Goal: Task Accomplishment & Management: Manage account settings

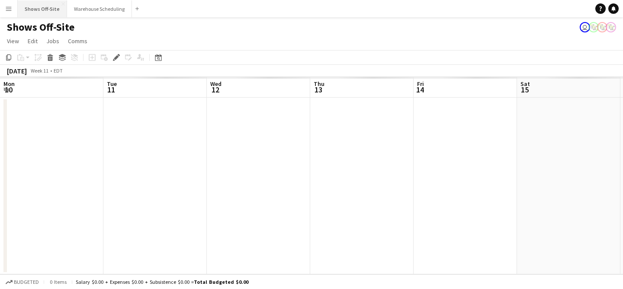
scroll to position [0, 298]
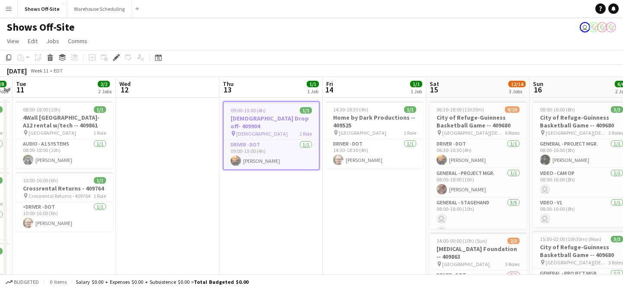
click at [12, 9] on button "Menu" at bounding box center [8, 8] width 17 height 17
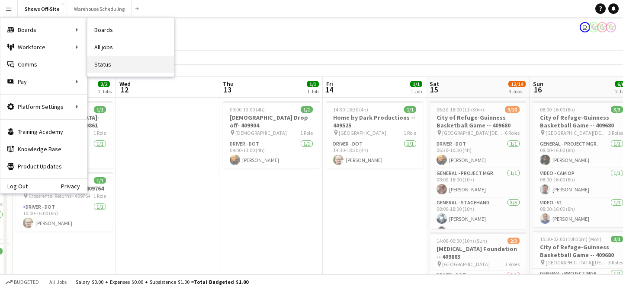
click at [99, 61] on link "Status" at bounding box center [130, 64] width 87 height 17
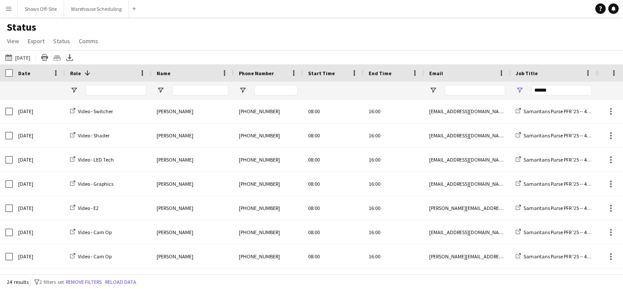
drag, startPoint x: 27, startPoint y: 54, endPoint x: 27, endPoint y: 48, distance: 6.1
click at [27, 54] on button "08-15-2025 to 08-21-2025 09-30-2025" at bounding box center [17, 57] width 29 height 10
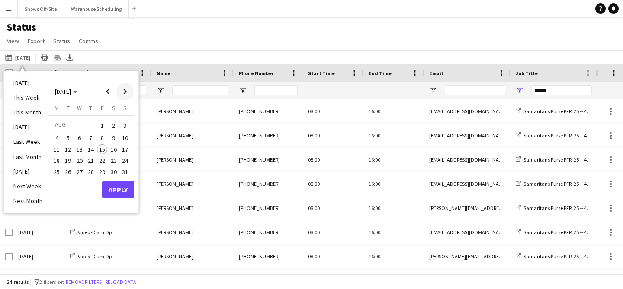
click at [121, 99] on span "Next month" at bounding box center [124, 91] width 17 height 17
click at [91, 138] on span "2" at bounding box center [91, 136] width 10 height 10
click at [112, 135] on span "4" at bounding box center [114, 136] width 10 height 10
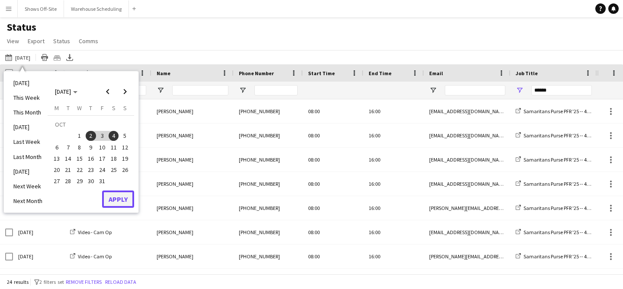
click at [121, 203] on button "Apply" at bounding box center [118, 199] width 32 height 17
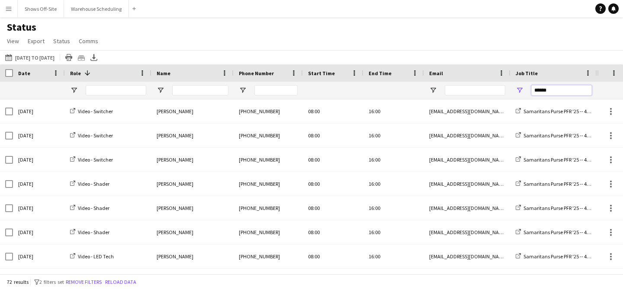
drag, startPoint x: 555, startPoint y: 90, endPoint x: 484, endPoint y: 90, distance: 70.5
paste input "Job Title Filter Input"
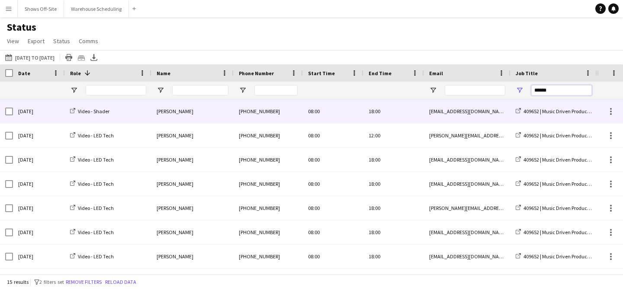
type input "******"
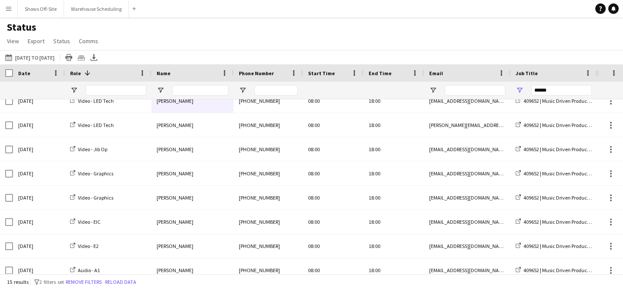
scroll to position [189, 0]
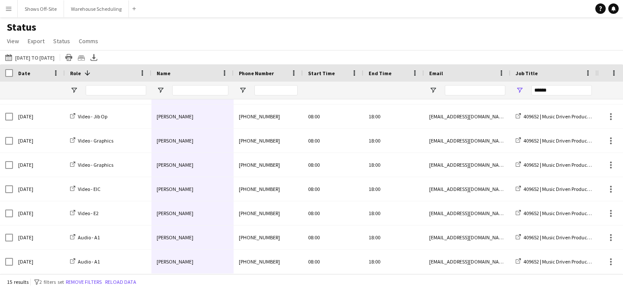
drag, startPoint x: 181, startPoint y: 103, endPoint x: 187, endPoint y: 254, distance: 151.1
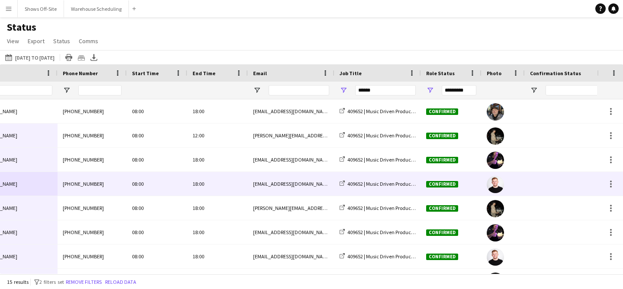
scroll to position [0, 0]
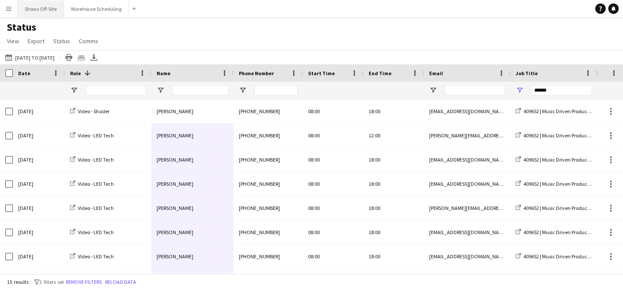
click at [50, 13] on button "Shows Off-Site Close" at bounding box center [41, 8] width 46 height 17
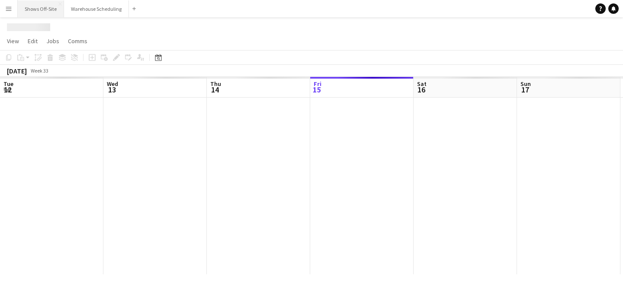
scroll to position [0, 207]
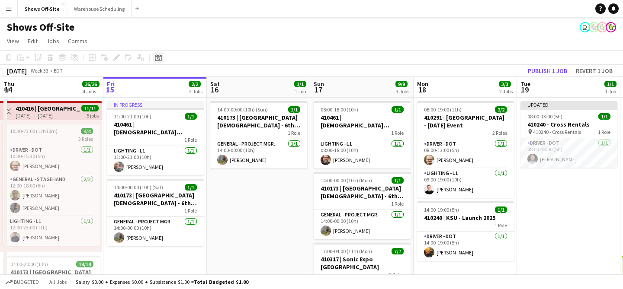
click at [157, 59] on icon "Date picker" at bounding box center [158, 57] width 7 height 7
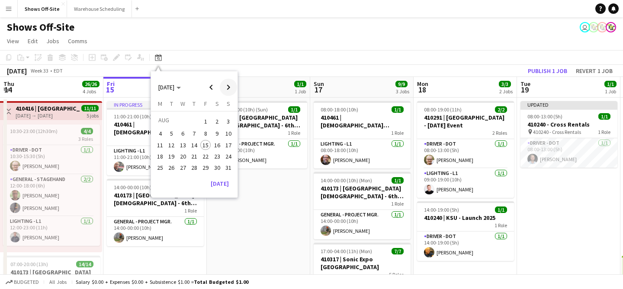
click at [226, 86] on span "Next month" at bounding box center [228, 87] width 17 height 17
click at [182, 180] on span "31" at bounding box center [183, 177] width 10 height 10
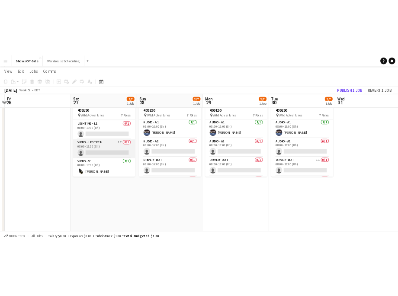
scroll to position [0, 0]
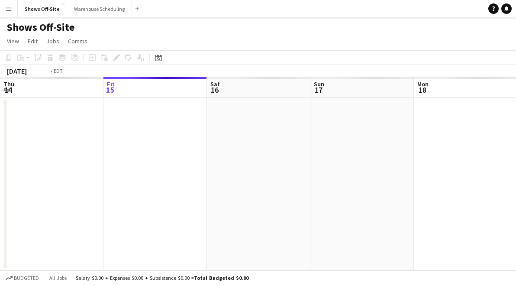
scroll to position [0, 298]
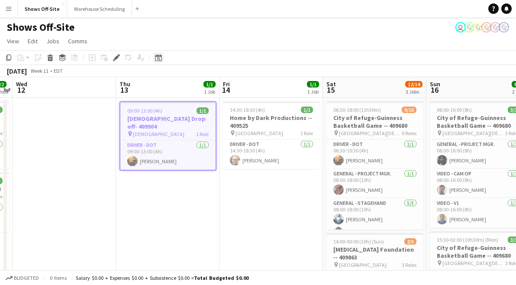
click at [159, 59] on icon at bounding box center [158, 58] width 3 height 3
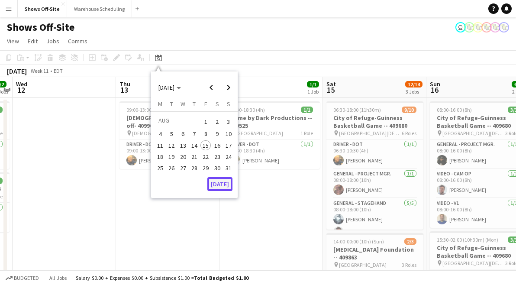
click at [217, 184] on button "[DATE]" at bounding box center [219, 184] width 25 height 14
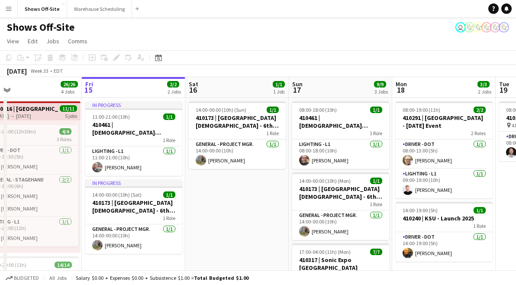
scroll to position [0, 339]
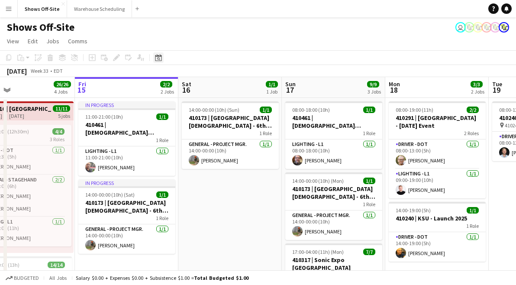
click at [154, 59] on div "Date picker" at bounding box center [158, 57] width 10 height 10
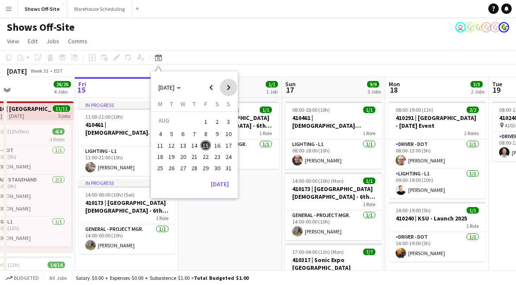
click at [230, 83] on span "Next month" at bounding box center [228, 87] width 17 height 17
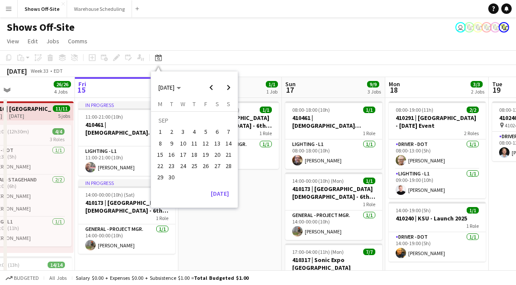
click at [154, 164] on button "22" at bounding box center [159, 165] width 11 height 11
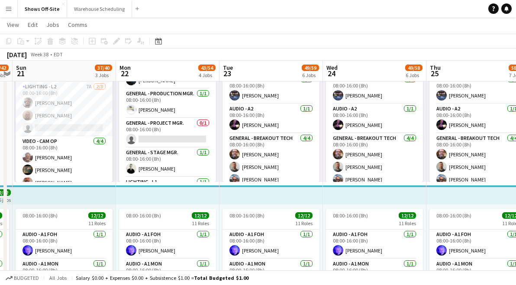
scroll to position [262, 0]
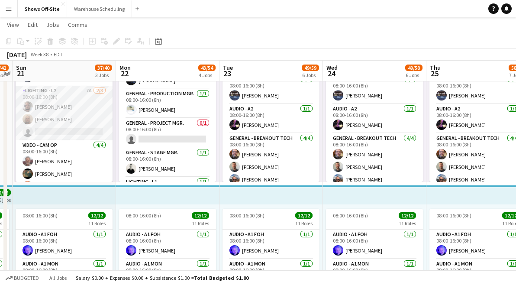
click at [78, 117] on app-card-role "Lighting - L2 7A [DATE] 08:00-16:00 (8h) [PERSON_NAME] [PERSON_NAME] single-neu…" at bounding box center [64, 113] width 97 height 55
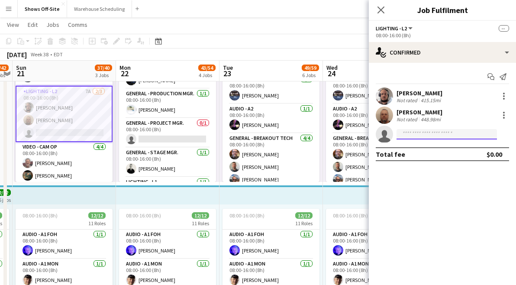
click at [429, 133] on input at bounding box center [446, 134] width 100 height 10
type input "******"
drag, startPoint x: 420, startPoint y: 132, endPoint x: 369, endPoint y: 132, distance: 51.9
click at [369, 132] on app-invite-slot "single-neutral-actions ******" at bounding box center [442, 133] width 147 height 17
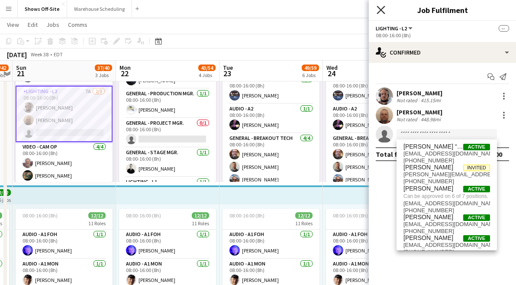
click at [380, 11] on icon at bounding box center [380, 10] width 8 height 8
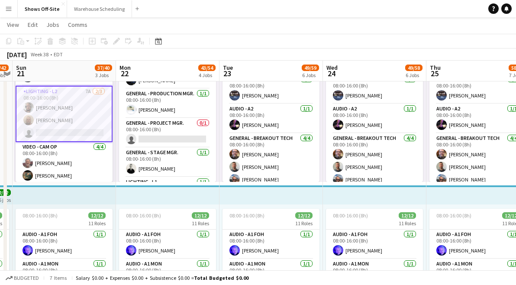
click at [298, 40] on app-toolbar "Copy Paste Paste Command V Paste with crew Command Shift V Paste linked Job [GE…" at bounding box center [258, 41] width 516 height 15
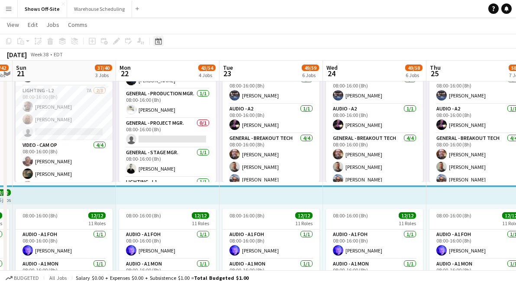
click at [154, 43] on div "Date picker" at bounding box center [158, 41] width 10 height 10
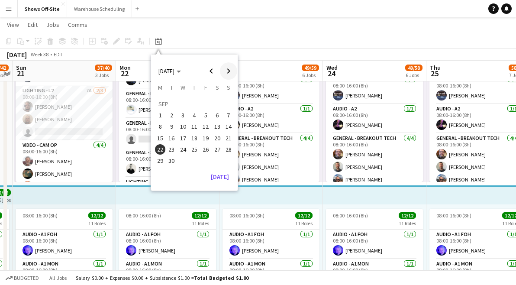
click at [233, 69] on span "Next month" at bounding box center [228, 70] width 17 height 17
click at [233, 70] on span "Next month" at bounding box center [228, 70] width 17 height 17
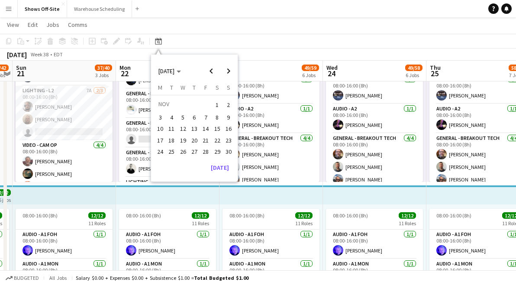
click at [184, 131] on span "12" at bounding box center [183, 129] width 10 height 10
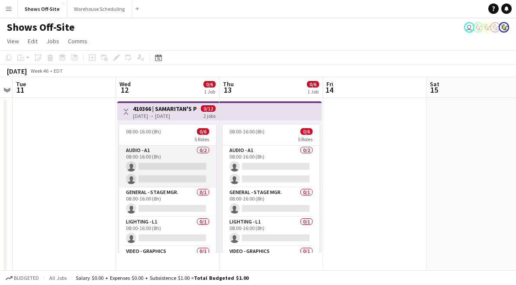
scroll to position [52, 0]
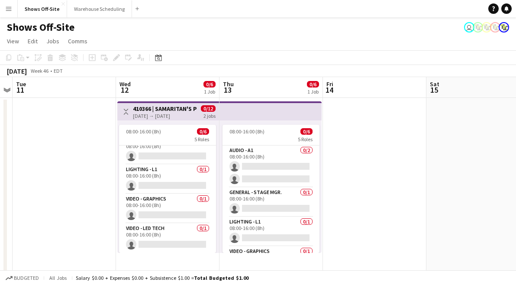
click at [147, 108] on h3 "410366 | SAMARITAN'S PURSE [GEOGRAPHIC_DATA] [GEOGRAPHIC_DATA]-8 Retirement" at bounding box center [165, 109] width 64 height 8
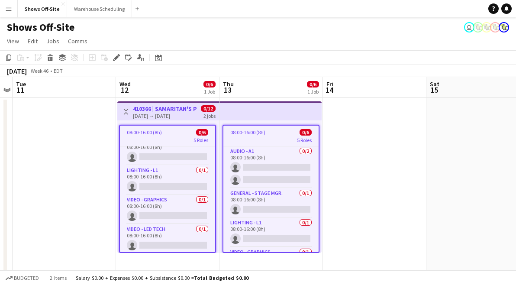
click at [152, 138] on div "5 Roles" at bounding box center [167, 139] width 95 height 7
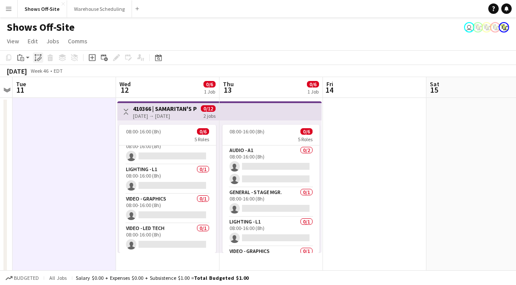
click at [36, 60] on icon "Paste linked Job" at bounding box center [38, 57] width 7 height 7
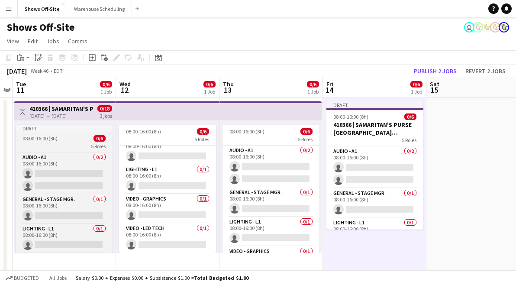
click at [86, 132] on app-job-card "Draft 08:00-16:00 (8h) 0/6 5 Roles Audio - A1 0/2 08:00-16:00 (8h) single-neutr…" at bounding box center [64, 189] width 97 height 128
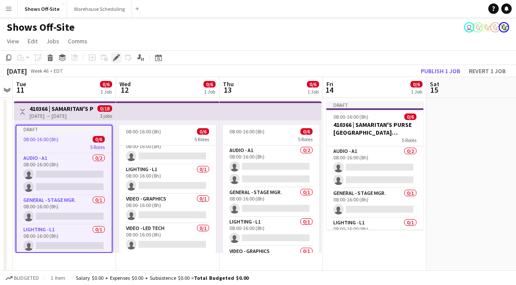
click at [117, 55] on icon at bounding box center [116, 57] width 5 height 5
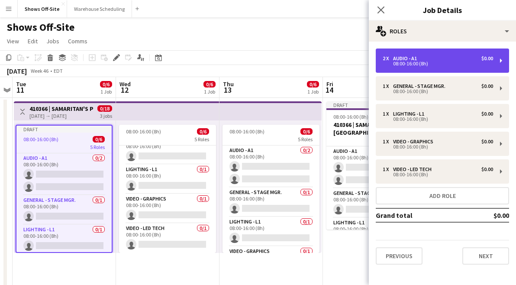
click at [433, 61] on div "08:00-16:00 (8h)" at bounding box center [437, 63] width 110 height 4
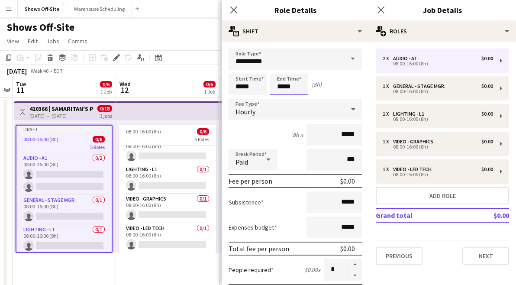
click at [292, 88] on input "*****" at bounding box center [289, 85] width 38 height 22
click at [284, 99] on div at bounding box center [280, 99] width 17 height 9
type input "*****"
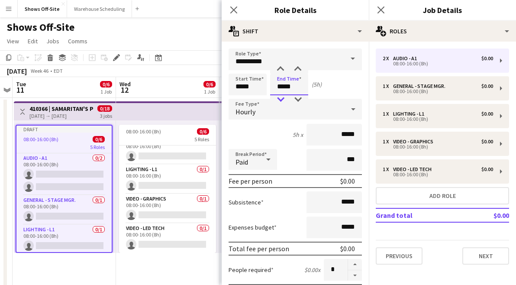
click at [284, 99] on div at bounding box center [280, 99] width 17 height 9
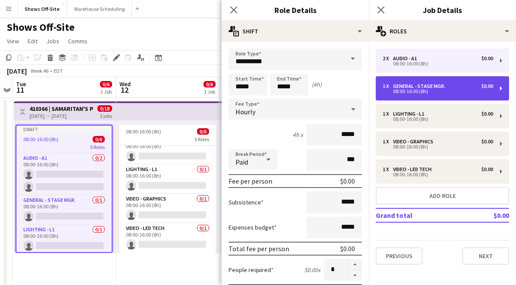
click at [427, 82] on div "1 x General - Stage Mgr. $0.00 08:00-16:00 (8h)" at bounding box center [441, 88] width 133 height 24
type input "**********"
type input "*****"
type input "*"
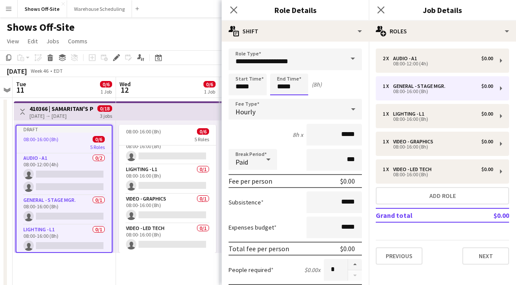
click at [306, 86] on input "*****" at bounding box center [289, 85] width 38 height 22
click at [275, 98] on div at bounding box center [280, 99] width 17 height 9
click at [276, 98] on div at bounding box center [280, 99] width 17 height 9
type input "*****"
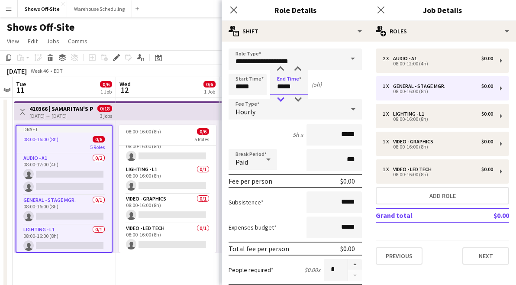
click at [276, 98] on div at bounding box center [280, 99] width 17 height 9
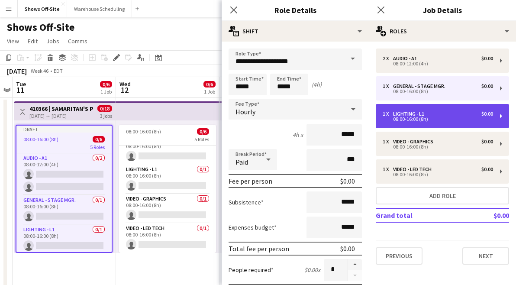
click at [418, 113] on div "Lighting - L1" at bounding box center [410, 114] width 35 height 6
type input "**********"
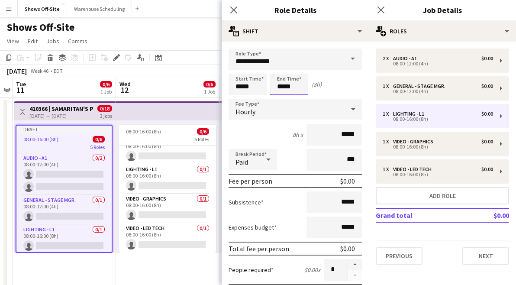
click at [293, 91] on input "*****" at bounding box center [289, 85] width 38 height 22
click at [280, 100] on div at bounding box center [280, 99] width 17 height 9
type input "*****"
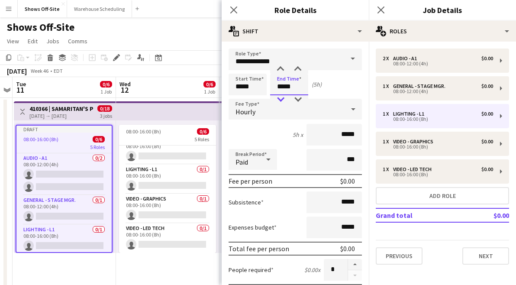
click at [280, 100] on div at bounding box center [280, 99] width 17 height 9
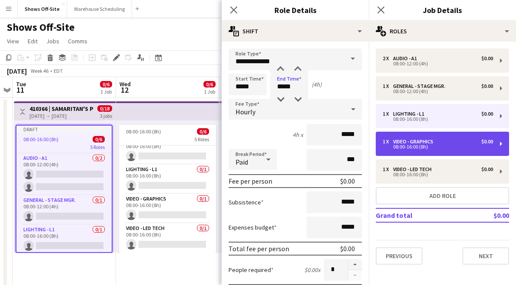
click at [390, 145] on div "08:00-16:00 (8h)" at bounding box center [437, 146] width 110 height 4
type input "**********"
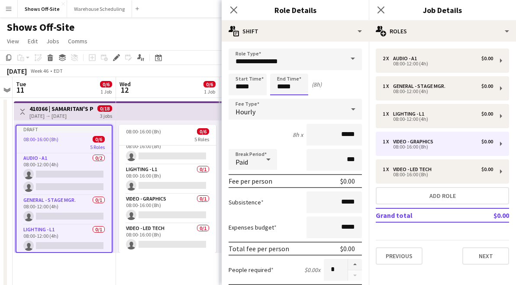
click at [300, 88] on input "*****" at bounding box center [289, 85] width 38 height 22
click at [274, 104] on div "Hourly" at bounding box center [286, 109] width 116 height 21
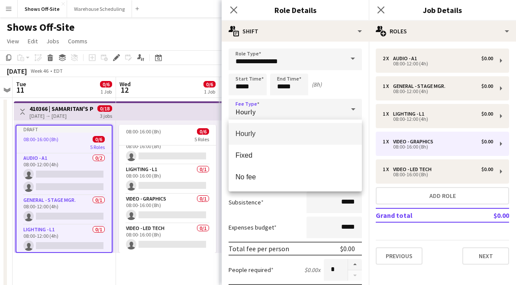
click at [283, 89] on div at bounding box center [258, 142] width 516 height 285
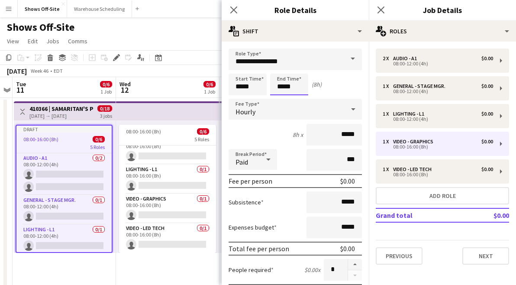
click at [288, 86] on input "*****" at bounding box center [289, 85] width 38 height 22
click at [284, 96] on div at bounding box center [280, 99] width 17 height 9
type input "*****"
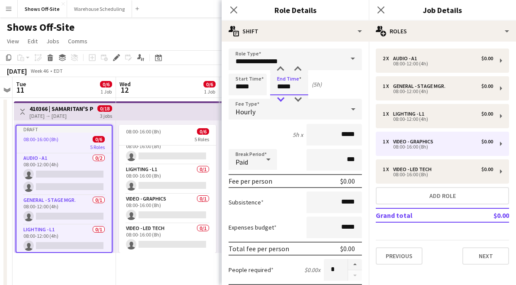
click at [284, 96] on div at bounding box center [280, 99] width 17 height 9
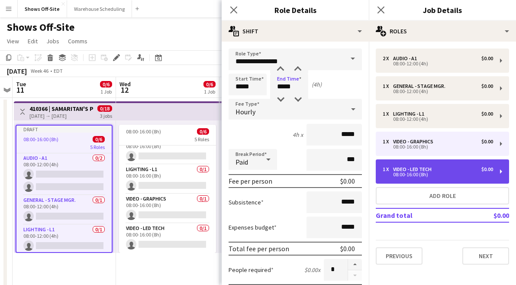
click at [410, 170] on div "Video - LED Tech" at bounding box center [414, 169] width 42 height 6
type input "**********"
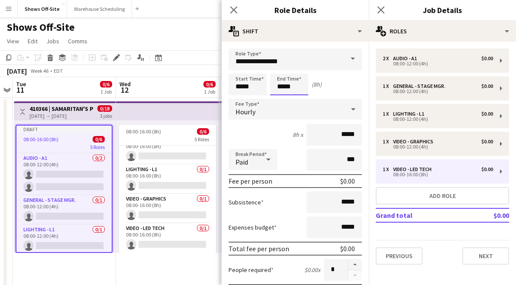
click at [301, 84] on input "*****" at bounding box center [289, 85] width 38 height 22
click at [284, 93] on input "*****" at bounding box center [289, 85] width 38 height 22
click at [283, 99] on div at bounding box center [280, 99] width 17 height 9
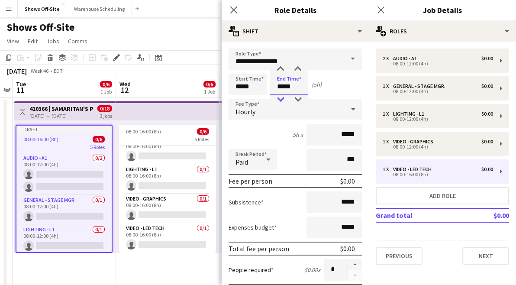
type input "*****"
click at [283, 99] on div at bounding box center [280, 99] width 17 height 9
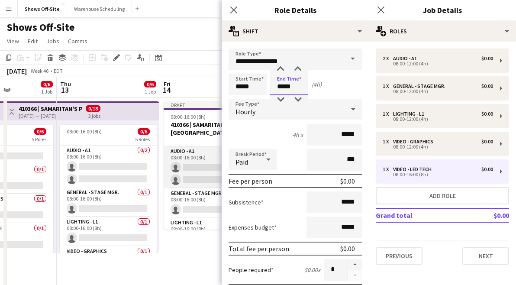
scroll to position [0, 250]
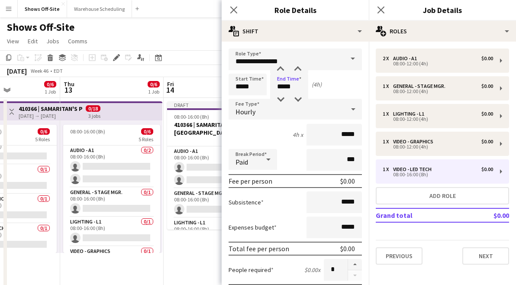
click at [115, 123] on div "08:00-16:00 (8h) 0/6 5 Roles Audio - A1 0/2 08:00-16:00 (8h) single-neutral-act…" at bounding box center [111, 186] width 102 height 132
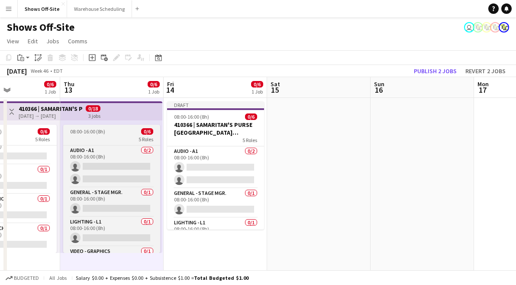
click at [115, 134] on div "08:00-16:00 (8h) 0/6" at bounding box center [111, 131] width 97 height 6
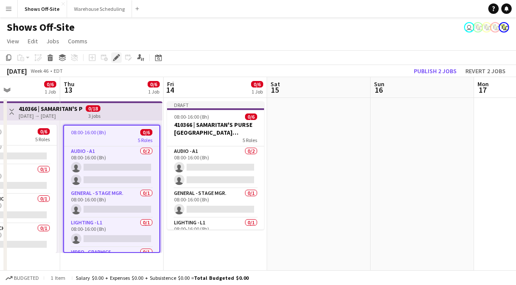
click at [115, 58] on icon at bounding box center [116, 57] width 5 height 5
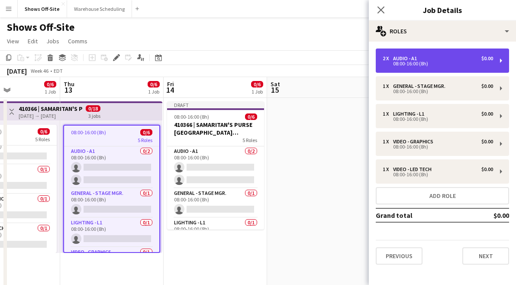
click at [416, 65] on div "08:00-16:00 (8h)" at bounding box center [437, 63] width 110 height 4
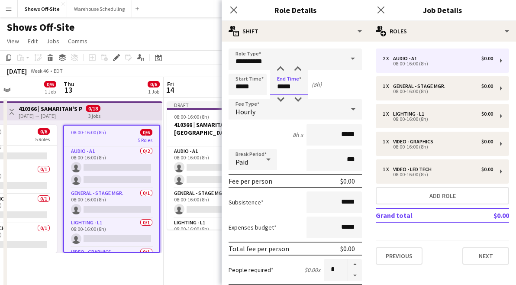
click at [297, 84] on input "*****" at bounding box center [289, 85] width 38 height 22
click at [283, 99] on div at bounding box center [280, 99] width 17 height 9
type input "*****"
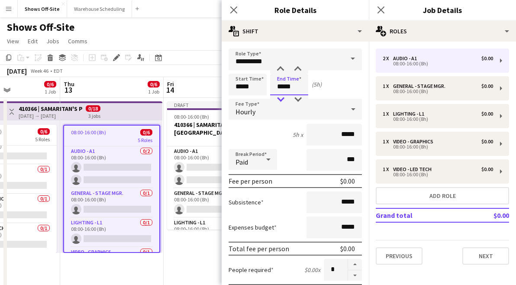
click at [283, 99] on div at bounding box center [280, 99] width 17 height 9
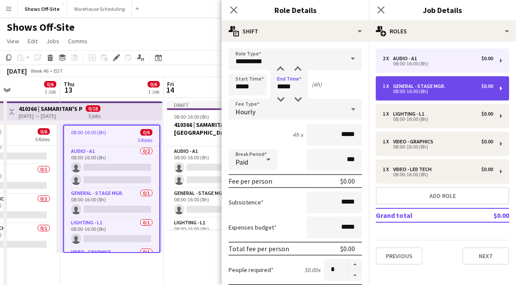
click at [399, 95] on div "1 x General - Stage Mgr. $0.00 08:00-16:00 (8h)" at bounding box center [441, 88] width 133 height 24
type input "**********"
type input "*****"
type input "*"
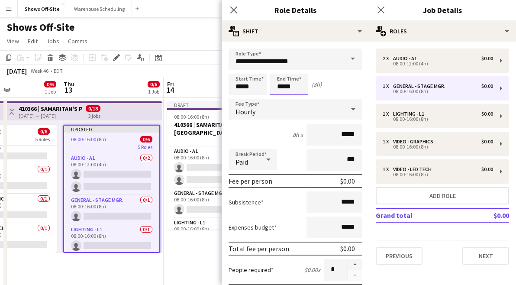
click at [289, 86] on input "*****" at bounding box center [289, 85] width 38 height 22
click at [282, 96] on div at bounding box center [280, 99] width 17 height 9
type input "*****"
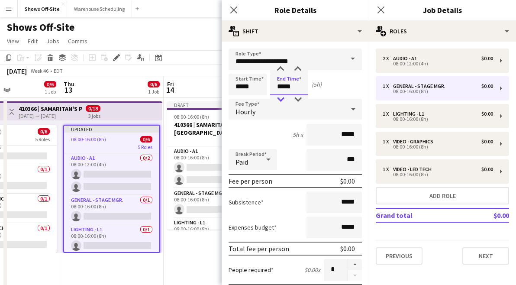
click at [282, 96] on div at bounding box center [280, 99] width 17 height 9
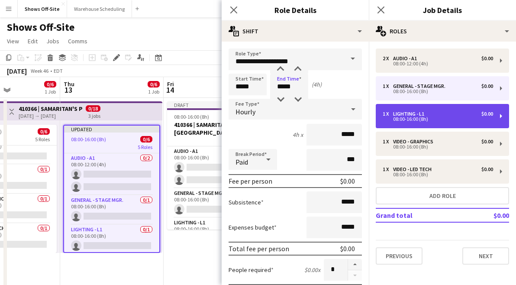
click at [395, 115] on div "Lighting - L1" at bounding box center [410, 114] width 35 height 6
type input "**********"
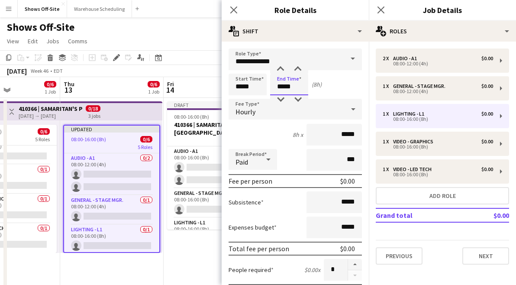
click at [289, 88] on input "*****" at bounding box center [289, 85] width 38 height 22
click at [279, 98] on div at bounding box center [280, 99] width 17 height 9
type input "*****"
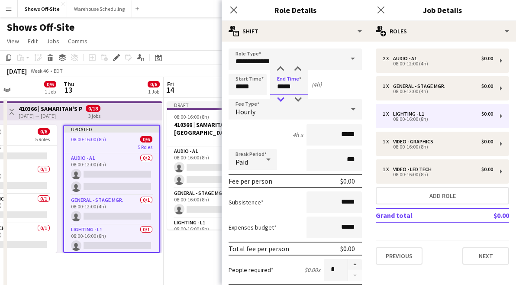
click at [279, 98] on div at bounding box center [280, 99] width 17 height 9
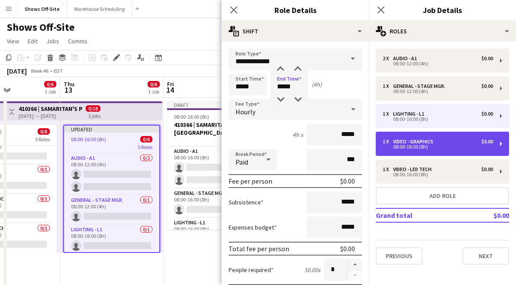
click at [398, 139] on div "Video - Graphics" at bounding box center [415, 141] width 44 height 6
type input "**********"
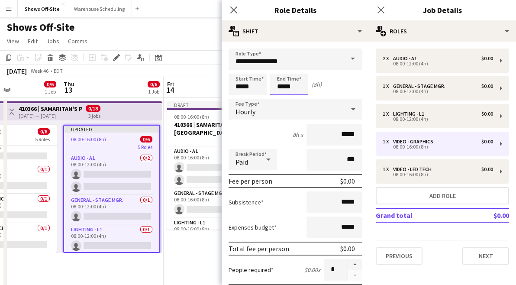
click at [300, 86] on input "*****" at bounding box center [289, 85] width 38 height 22
click at [281, 102] on div at bounding box center [280, 99] width 17 height 9
type input "*****"
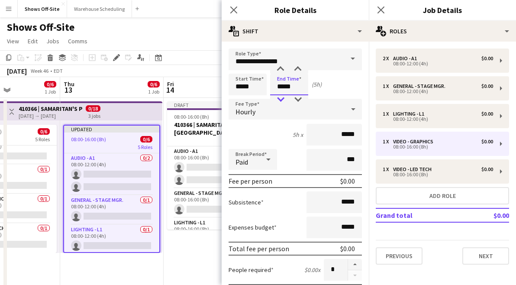
click at [281, 102] on div at bounding box center [280, 99] width 17 height 9
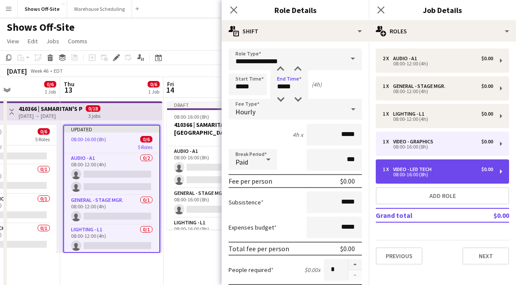
click at [417, 172] on div "08:00-16:00 (8h)" at bounding box center [437, 174] width 110 height 4
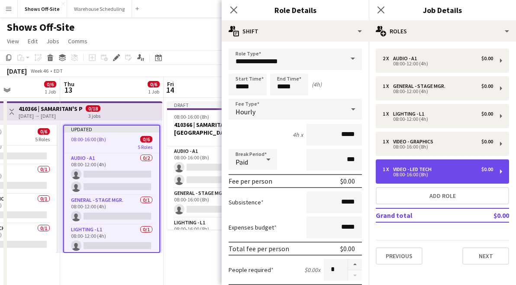
type input "**********"
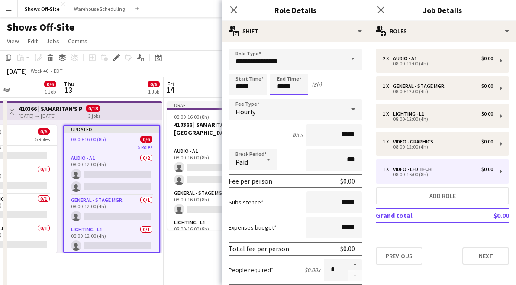
click at [302, 91] on input "*****" at bounding box center [289, 85] width 38 height 22
click at [279, 99] on div at bounding box center [280, 99] width 17 height 9
type input "*****"
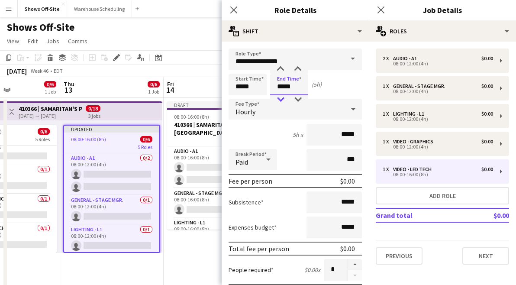
click at [279, 99] on div at bounding box center [280, 99] width 17 height 9
click at [232, 6] on icon "Close pop-in" at bounding box center [233, 10] width 8 height 8
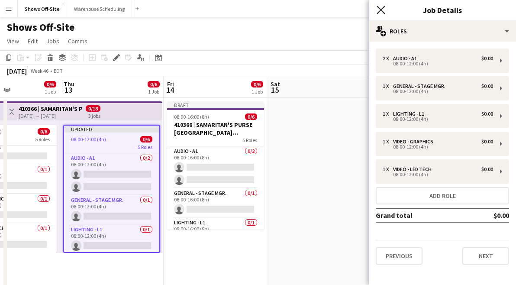
click at [380, 10] on icon at bounding box center [380, 10] width 8 height 8
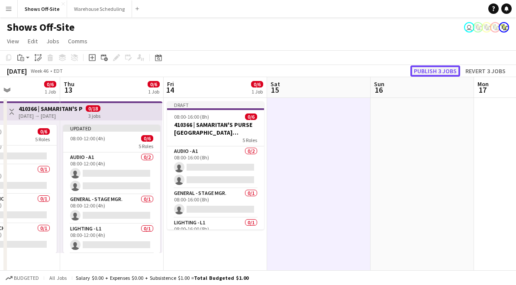
click at [432, 69] on button "Publish 3 jobs" at bounding box center [435, 70] width 50 height 11
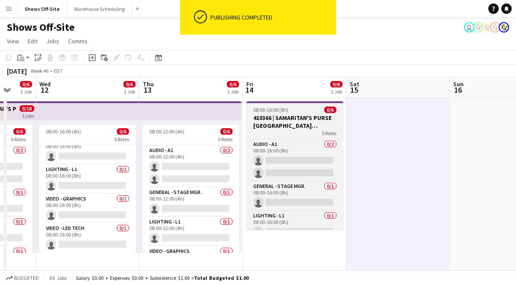
click at [249, 117] on h3 "410366 | SAMARITAN'S PURSE [GEOGRAPHIC_DATA] [GEOGRAPHIC_DATA]-8 Retirement" at bounding box center [294, 122] width 97 height 16
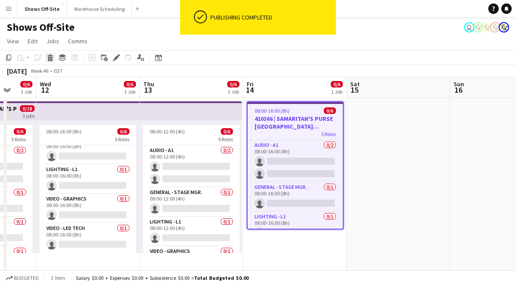
click at [52, 58] on icon "Delete" at bounding box center [50, 57] width 7 height 7
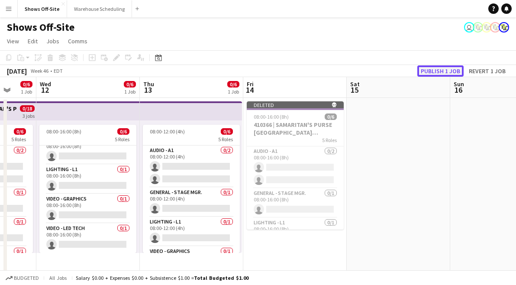
click at [441, 71] on button "Publish 1 job" at bounding box center [440, 70] width 46 height 11
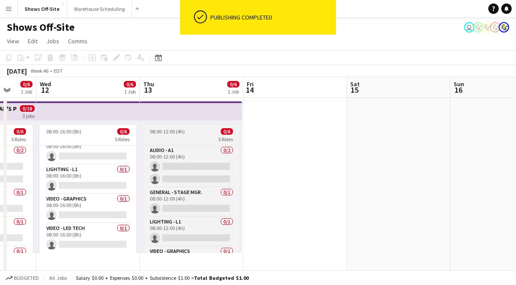
click at [192, 132] on div "08:00-12:00 (4h) 0/6" at bounding box center [191, 131] width 97 height 6
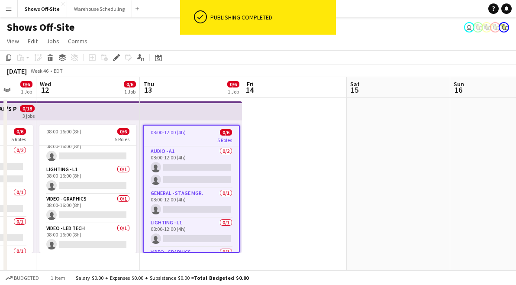
click at [241, 131] on div "08:00-12:00 (4h) 0/6 5 Roles Audio - A1 0/2 08:00-12:00 (4h) single-neutral-act…" at bounding box center [191, 186] width 102 height 132
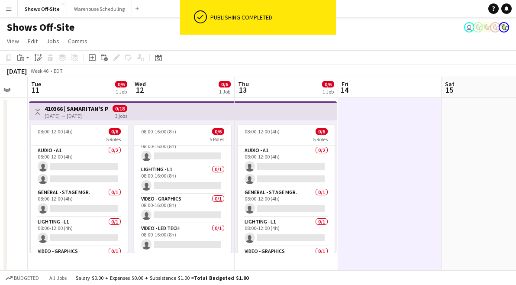
scroll to position [0, 178]
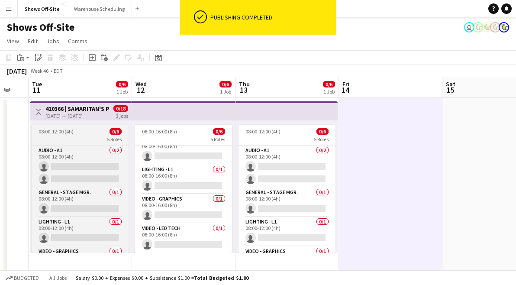
click at [77, 126] on app-job-card "08:00-12:00 (4h) 0/6 5 Roles Audio - A1 0/2 08:00-12:00 (4h) single-neutral-act…" at bounding box center [80, 189] width 97 height 128
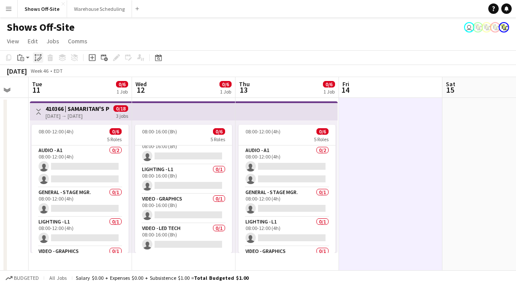
click at [39, 62] on div "Paste linked Job" at bounding box center [38, 57] width 10 height 10
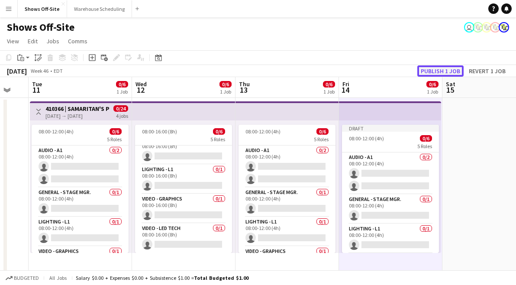
click at [439, 71] on button "Publish 1 job" at bounding box center [440, 70] width 46 height 11
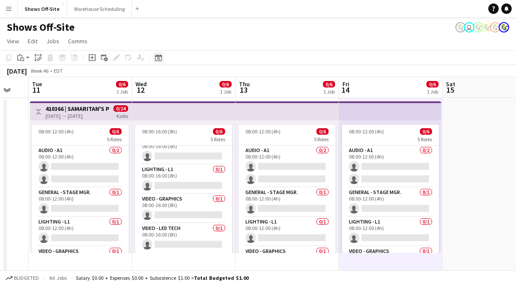
click at [157, 54] on icon "Date picker" at bounding box center [158, 57] width 7 height 7
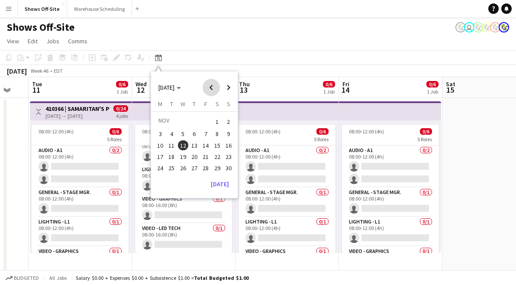
click at [215, 90] on span "Previous month" at bounding box center [210, 87] width 17 height 17
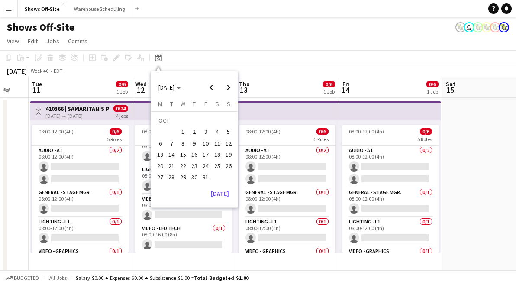
click at [205, 166] on span "24" at bounding box center [205, 165] width 10 height 10
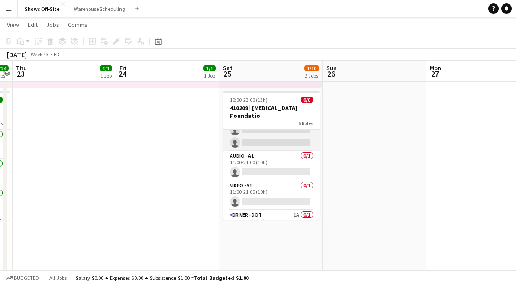
scroll to position [0, 0]
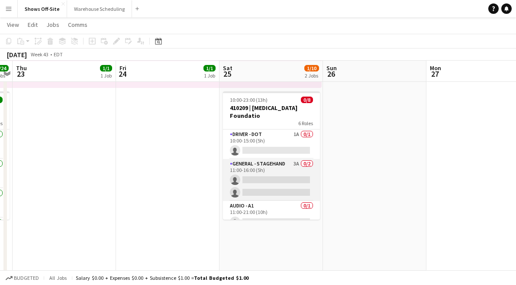
click at [266, 177] on app-card-role "General - Stagehand 3A 0/2 11:00-16:00 (5h) single-neutral-actions single-neutr…" at bounding box center [271, 180] width 97 height 42
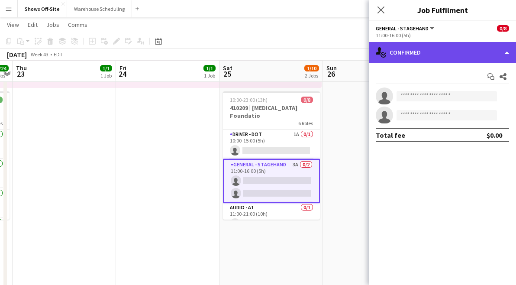
click at [430, 48] on div "single-neutral-actions-check-2 Confirmed" at bounding box center [442, 52] width 147 height 21
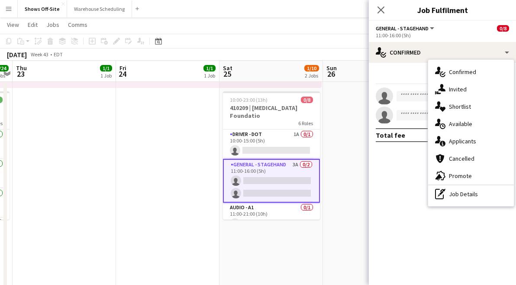
click at [470, 136] on div "single-neutral-actions-information Applicants" at bounding box center [471, 140] width 86 height 17
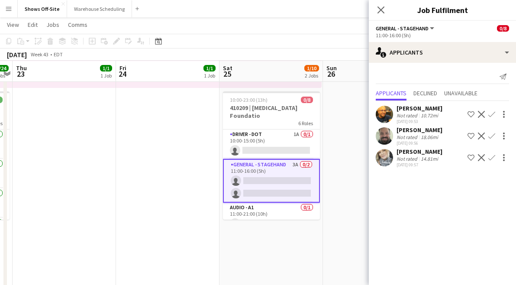
click at [492, 161] on button "Confirm" at bounding box center [491, 157] width 10 height 10
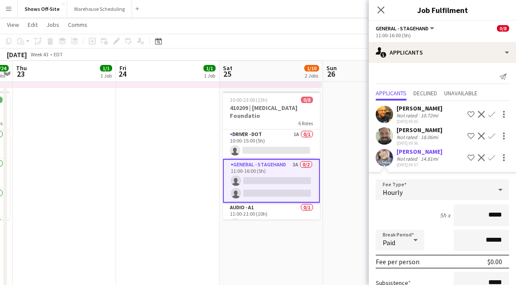
scroll to position [88, 0]
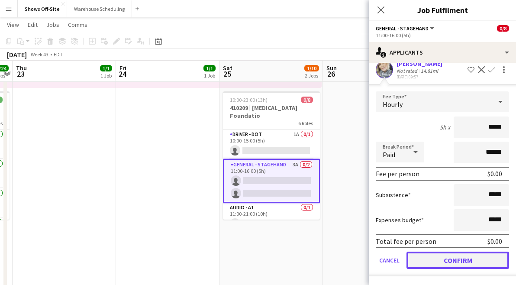
click at [454, 264] on button "Confirm" at bounding box center [457, 259] width 103 height 17
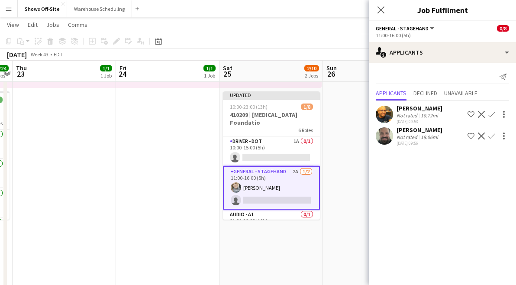
scroll to position [0, 0]
click at [493, 136] on app-icon "Confirm" at bounding box center [491, 135] width 7 height 7
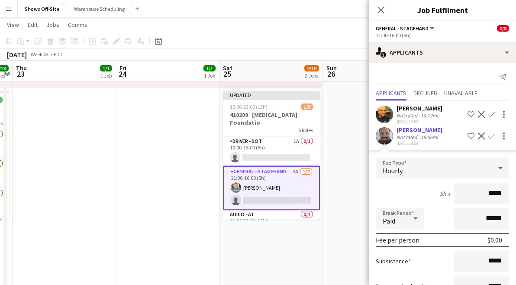
scroll to position [66, 0]
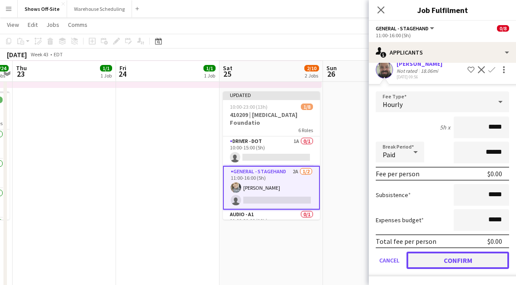
click at [447, 253] on button "Confirm" at bounding box center [457, 259] width 103 height 17
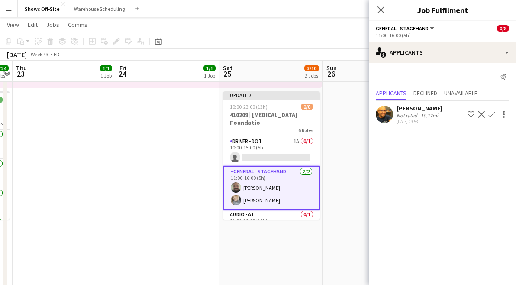
scroll to position [0, 0]
click at [290, 146] on app-card-role "Driver - DOT 1A 0/1 10:00-15:00 (5h) single-neutral-actions" at bounding box center [271, 150] width 97 height 29
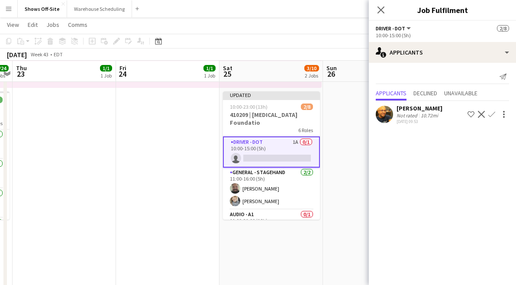
click at [486, 115] on button "Confirm" at bounding box center [491, 114] width 10 height 10
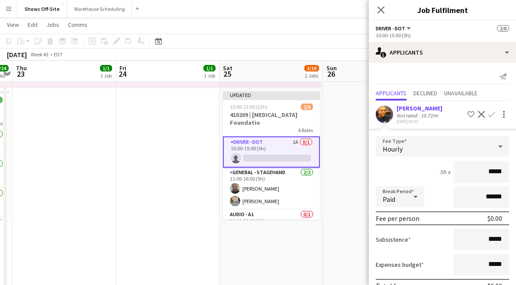
scroll to position [45, 0]
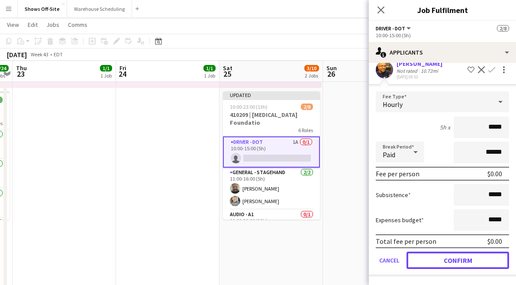
click at [457, 257] on button "Confirm" at bounding box center [457, 259] width 103 height 17
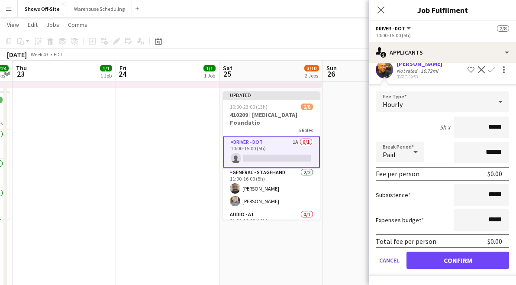
scroll to position [0, 0]
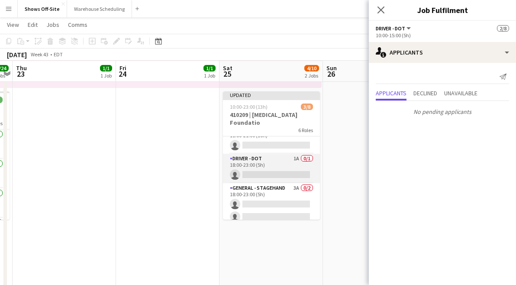
click at [257, 165] on app-card-role "Driver - DOT 1A 0/1 18:00-23:00 (5h) single-neutral-actions" at bounding box center [271, 168] width 97 height 29
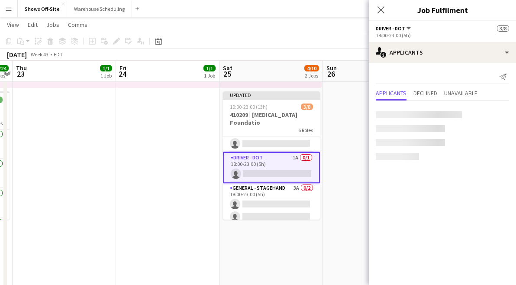
scroll to position [113, 0]
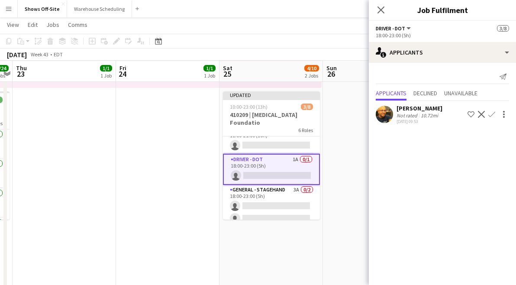
click at [492, 113] on app-icon "Confirm" at bounding box center [491, 114] width 7 height 7
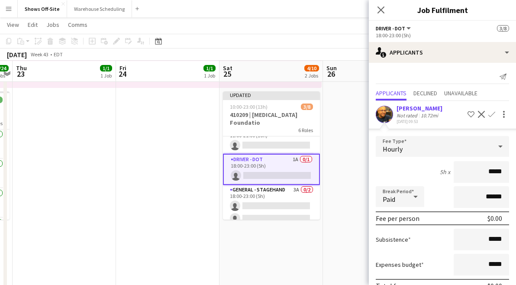
scroll to position [45, 0]
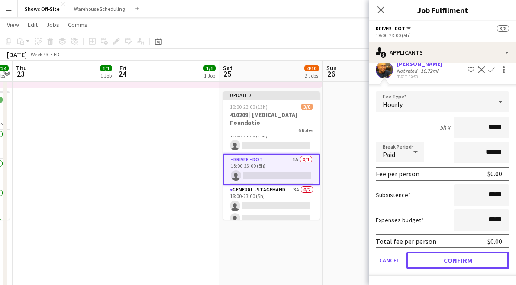
click at [451, 263] on button "Confirm" at bounding box center [457, 259] width 103 height 17
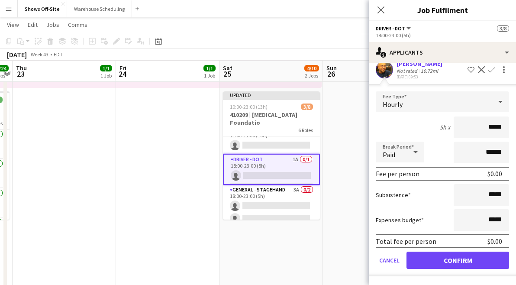
scroll to position [0, 0]
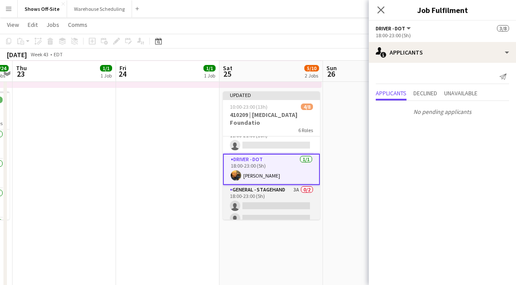
click at [276, 201] on app-card-role "General - Stagehand 3A 0/2 18:00-23:00 (5h) single-neutral-actions single-neutr…" at bounding box center [271, 206] width 97 height 42
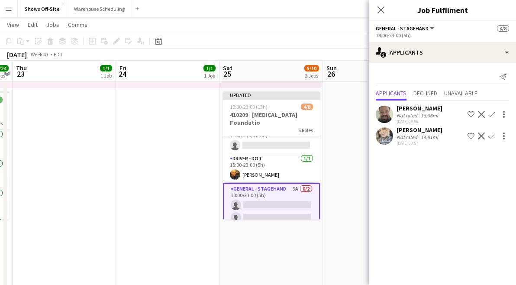
click at [491, 137] on app-icon "Confirm" at bounding box center [491, 135] width 7 height 7
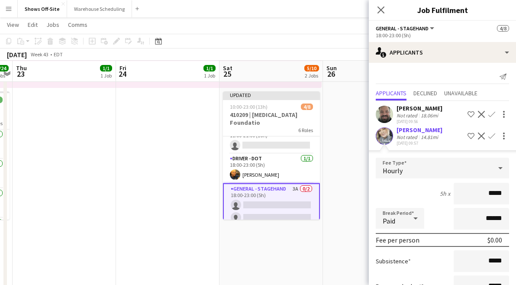
scroll to position [66, 0]
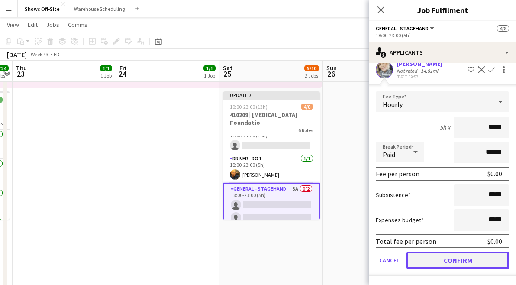
click at [464, 257] on button "Confirm" at bounding box center [457, 259] width 103 height 17
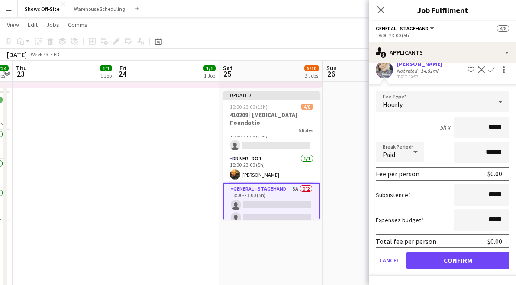
scroll to position [0, 0]
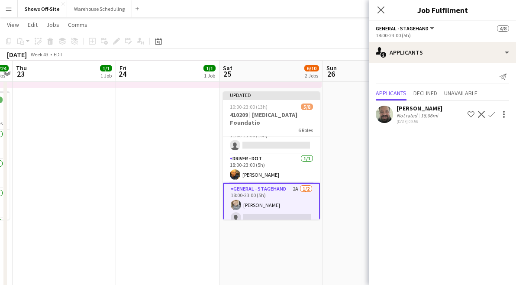
click at [491, 117] on app-icon "Confirm" at bounding box center [491, 114] width 7 height 7
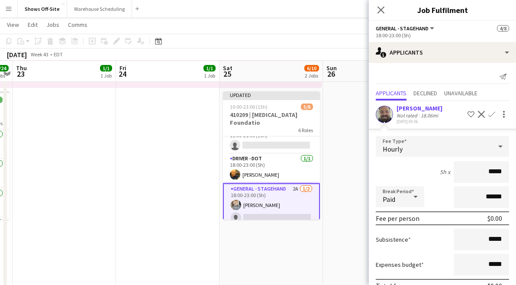
scroll to position [45, 0]
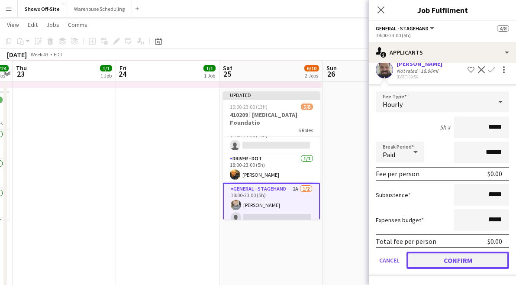
click at [453, 260] on button "Confirm" at bounding box center [457, 259] width 103 height 17
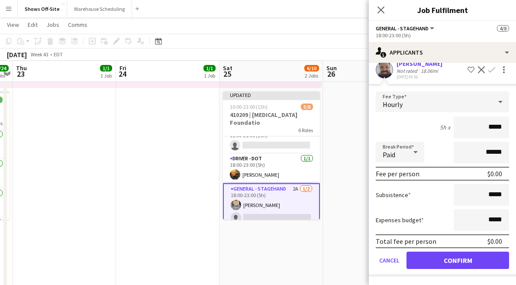
scroll to position [0, 0]
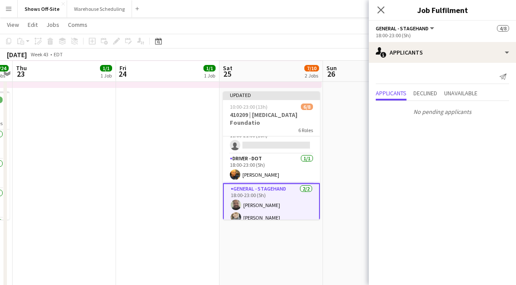
click at [379, 12] on icon at bounding box center [380, 9] width 7 height 7
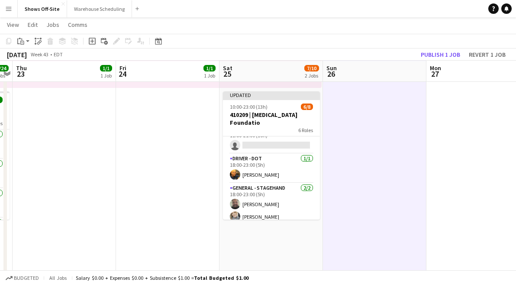
click at [450, 64] on app-board-header-date "Mon 27" at bounding box center [477, 71] width 103 height 21
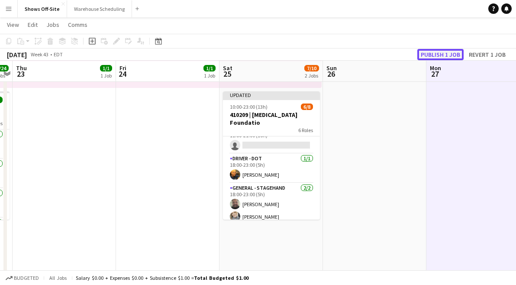
click at [446, 55] on button "Publish 1 job" at bounding box center [440, 54] width 46 height 11
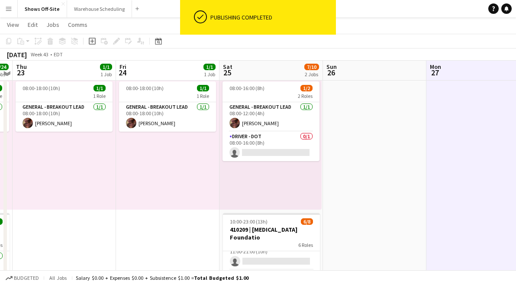
scroll to position [41, 0]
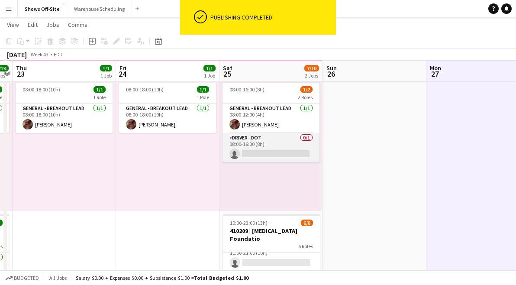
click at [276, 134] on app-card-role "Driver - DOT 0/1 08:00-16:00 (8h) single-neutral-actions" at bounding box center [270, 147] width 97 height 29
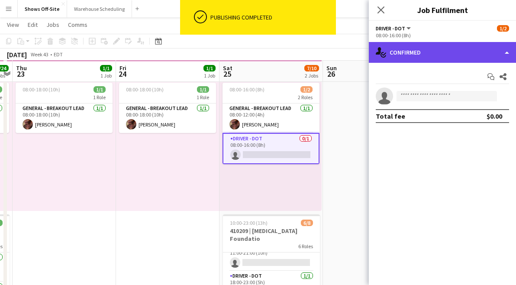
click at [449, 51] on div "single-neutral-actions-check-2 Confirmed" at bounding box center [442, 52] width 147 height 21
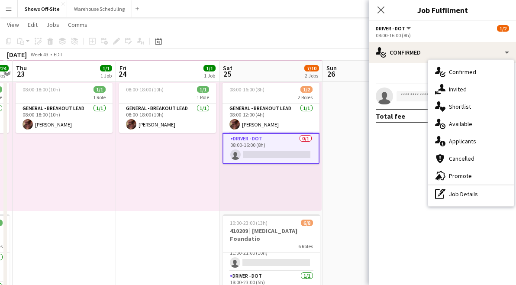
click at [470, 143] on div "single-neutral-actions-information Applicants" at bounding box center [471, 140] width 86 height 17
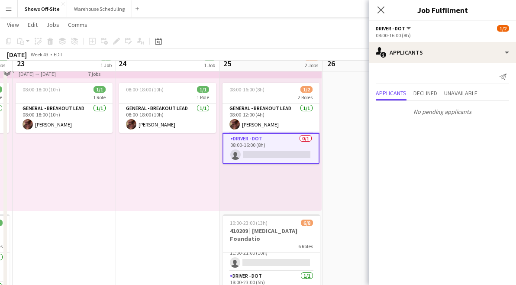
scroll to position [0, 0]
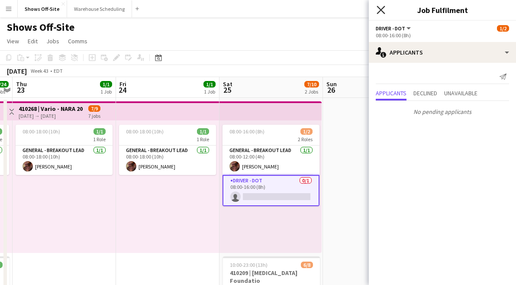
click at [379, 9] on icon at bounding box center [380, 10] width 8 height 8
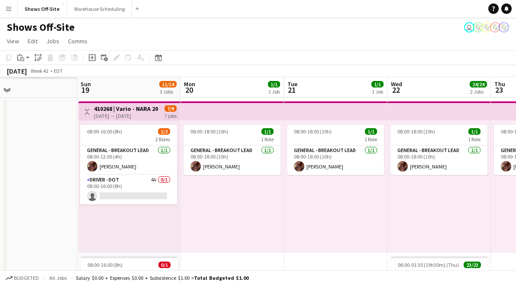
scroll to position [0, 229]
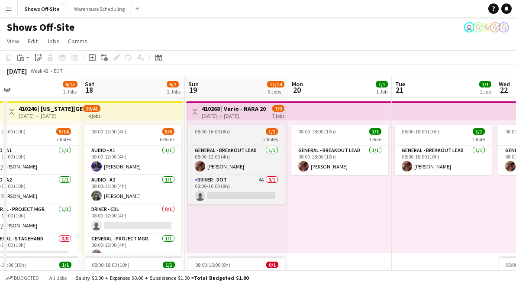
click at [236, 133] on div "08:00-16:00 (8h) 1/2" at bounding box center [236, 131] width 97 height 6
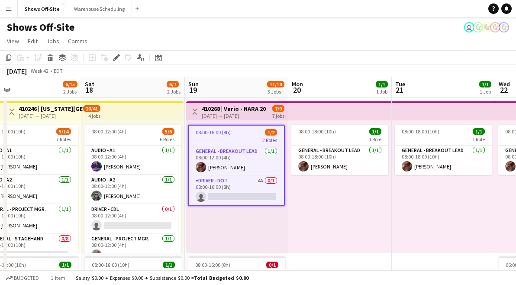
click at [285, 237] on div "08:00-16:00 (8h) 1/2 2 Roles General - Breakout Lead [DATE] 08:00-12:00 (4h) [P…" at bounding box center [237, 186] width 102 height 132
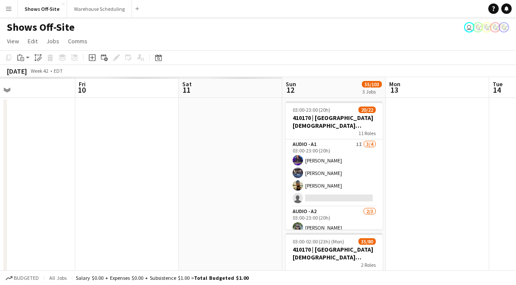
scroll to position [0, 218]
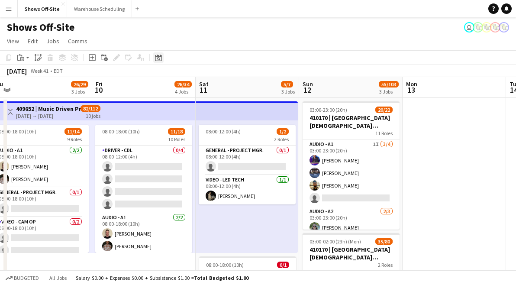
click at [157, 57] on icon "Date picker" at bounding box center [158, 57] width 7 height 7
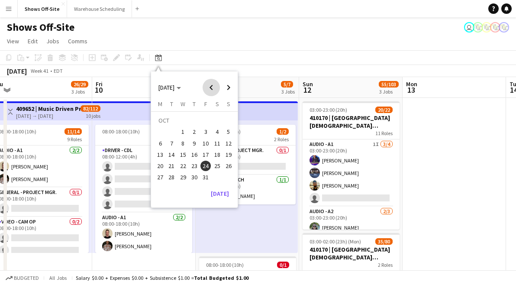
click at [214, 86] on span "Previous month" at bounding box center [210, 87] width 17 height 17
click at [167, 164] on span "23" at bounding box center [172, 165] width 10 height 10
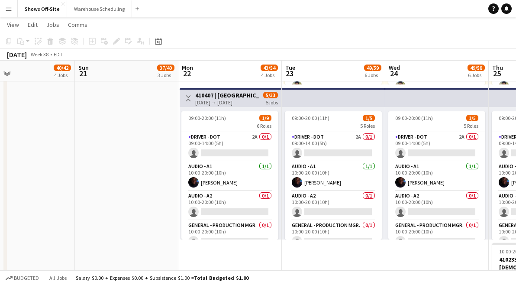
scroll to position [738, 0]
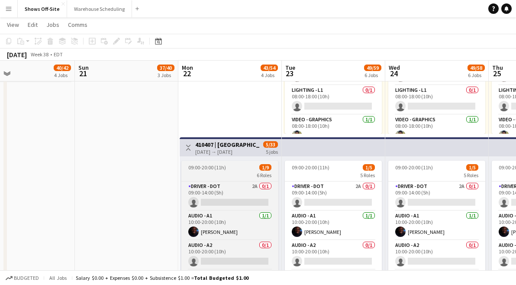
click at [223, 166] on span "09:00-20:00 (11h)" at bounding box center [207, 167] width 38 height 6
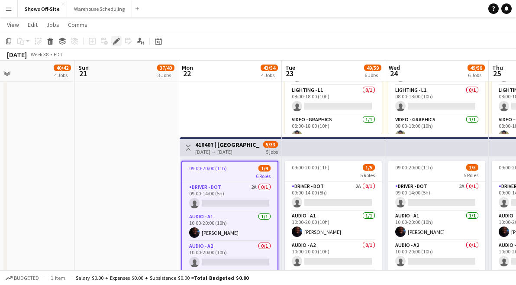
click at [116, 41] on icon at bounding box center [116, 41] width 5 height 5
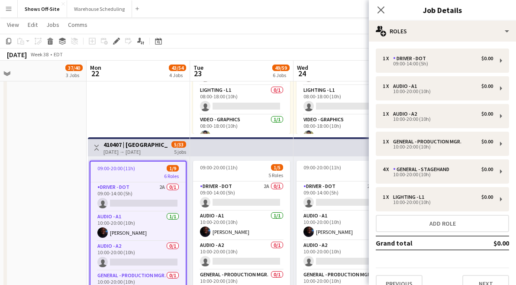
scroll to position [0, 325]
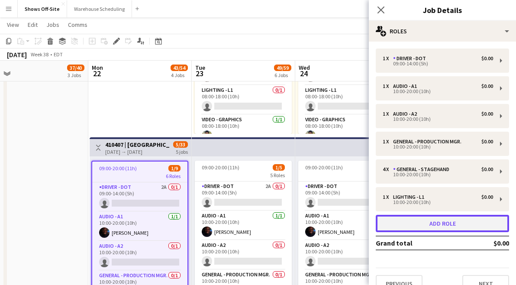
click at [425, 224] on button "Add role" at bounding box center [441, 223] width 133 height 17
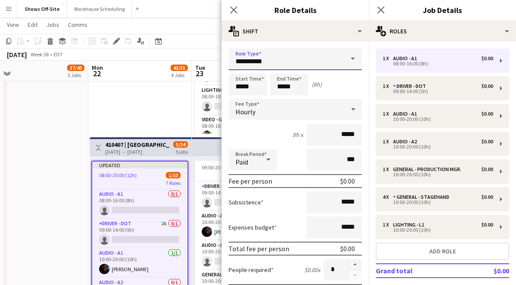
drag, startPoint x: 248, startPoint y: 64, endPoint x: 204, endPoint y: 64, distance: 44.1
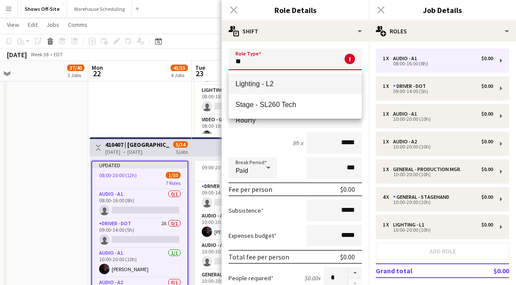
click at [266, 79] on mat-option "Lighting - L2" at bounding box center [294, 84] width 133 height 21
type input "**********"
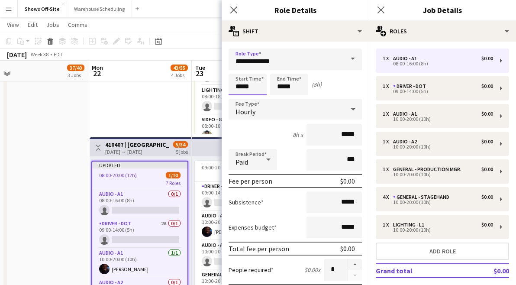
click at [256, 86] on input "*****" at bounding box center [247, 85] width 38 height 22
click at [241, 71] on div at bounding box center [238, 69] width 17 height 9
type input "*****"
click at [241, 71] on div at bounding box center [238, 69] width 17 height 9
click at [288, 88] on input "*****" at bounding box center [289, 85] width 38 height 22
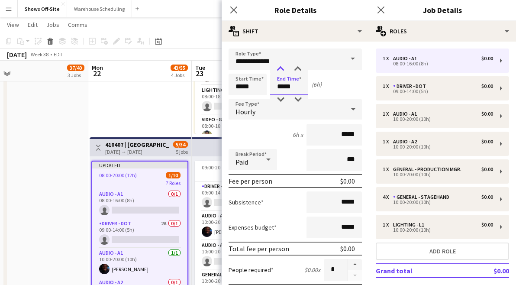
click at [280, 71] on div at bounding box center [280, 69] width 17 height 9
type input "*****"
click at [280, 71] on div at bounding box center [280, 69] width 17 height 9
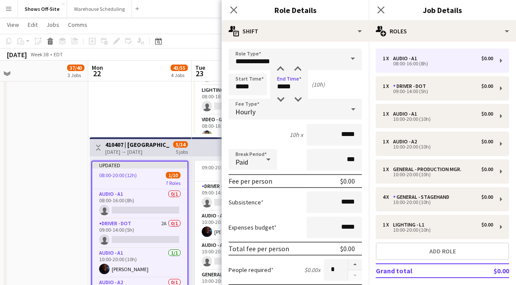
click at [239, 9] on div "Close pop-in" at bounding box center [233, 10] width 24 height 20
click at [237, 8] on icon "Close pop-in" at bounding box center [233, 10] width 8 height 8
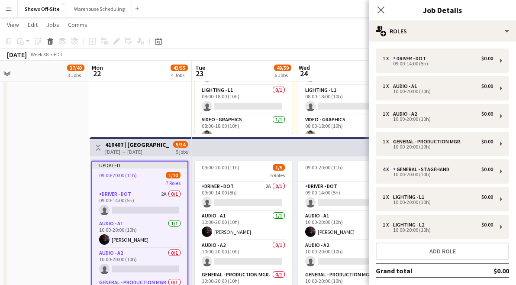
click at [375, 13] on div "Close pop-in" at bounding box center [381, 10] width 24 height 20
click at [387, 13] on div "Close pop-in" at bounding box center [381, 10] width 24 height 20
click at [383, 12] on icon "Close pop-in" at bounding box center [380, 10] width 8 height 8
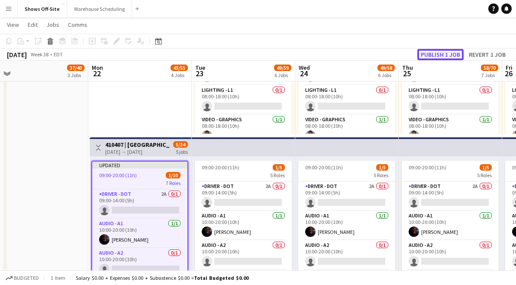
click at [436, 49] on button "Publish 1 job" at bounding box center [440, 54] width 46 height 11
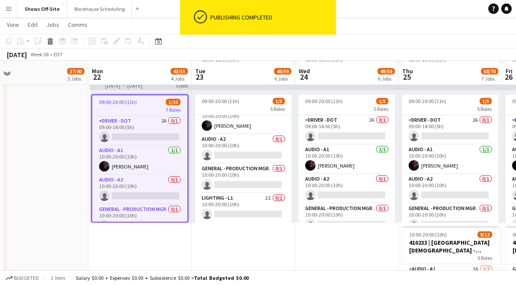
scroll to position [807, 0]
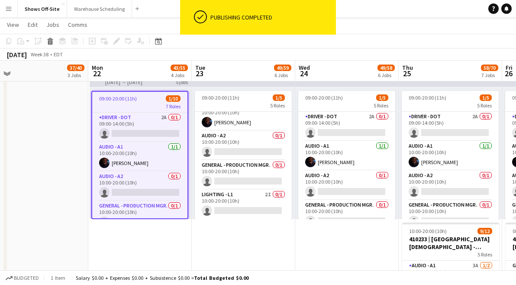
click at [220, 103] on div "5 Roles" at bounding box center [243, 105] width 97 height 7
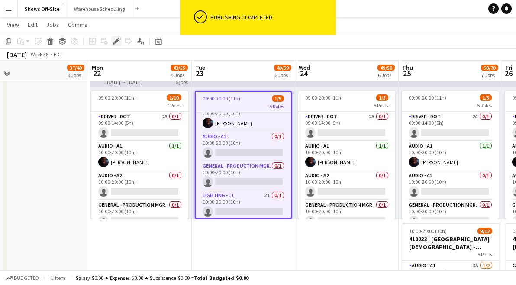
click at [113, 40] on icon "Edit" at bounding box center [116, 41] width 7 height 7
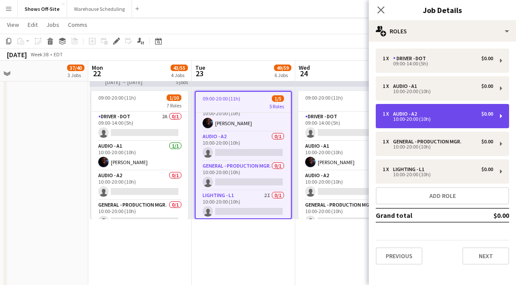
click at [443, 111] on div "1 x Audio - A2 $0.00" at bounding box center [437, 114] width 110 height 6
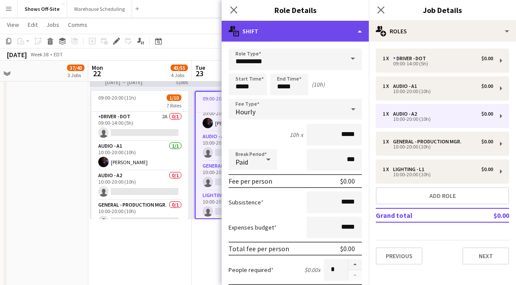
click at [300, 28] on div "multiple-actions-text Shift" at bounding box center [294, 31] width 147 height 21
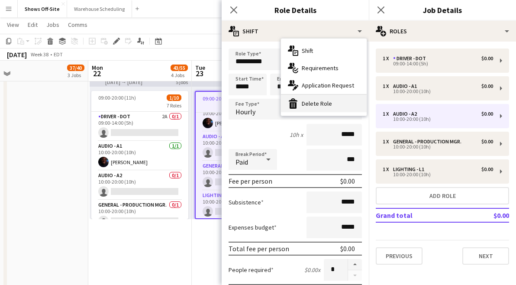
click at [327, 108] on div "bin-2 Delete Role" at bounding box center [324, 103] width 86 height 17
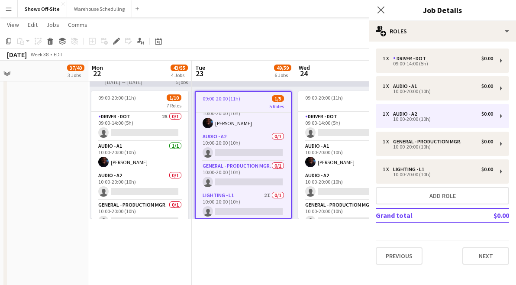
scroll to position [19, 0]
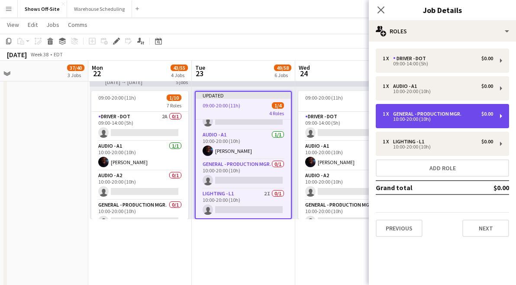
click at [422, 117] on div "10:00-20:00 (10h)" at bounding box center [437, 119] width 110 height 4
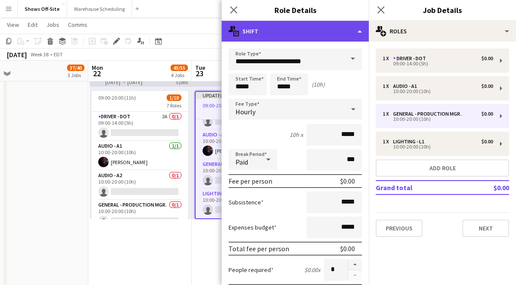
click at [334, 25] on div "multiple-actions-text Shift" at bounding box center [294, 31] width 147 height 21
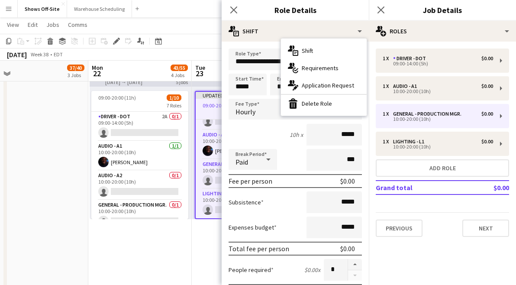
click at [331, 106] on div "bin-2 Delete Role" at bounding box center [324, 103] width 86 height 17
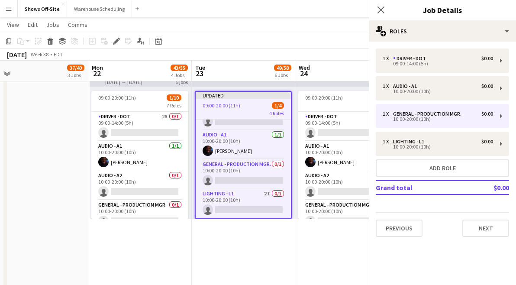
scroll to position [0, 0]
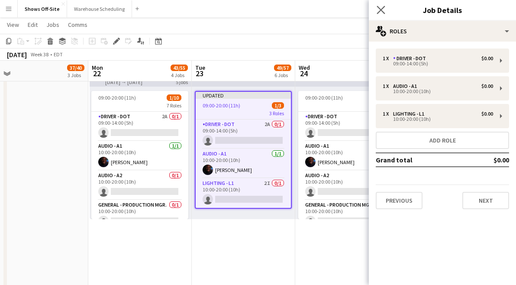
click at [382, 5] on app-icon "Close pop-in" at bounding box center [381, 10] width 13 height 13
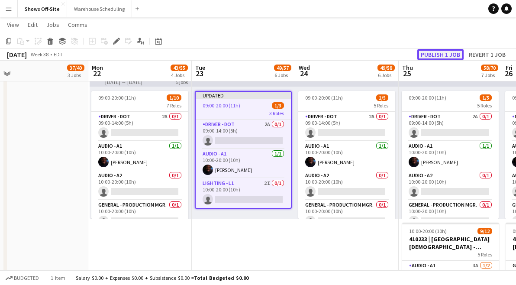
click at [435, 55] on button "Publish 1 job" at bounding box center [440, 54] width 46 height 11
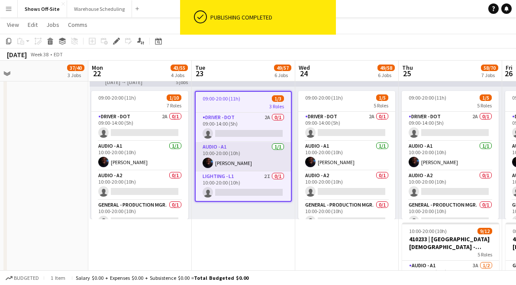
scroll to position [800, 0]
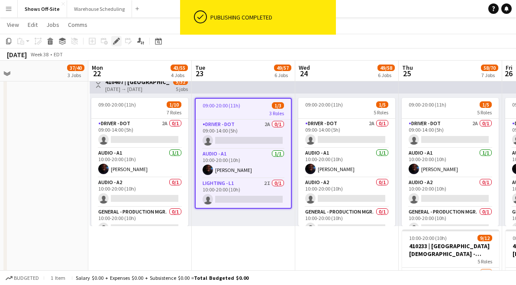
click at [114, 45] on div "Edit" at bounding box center [116, 41] width 10 height 10
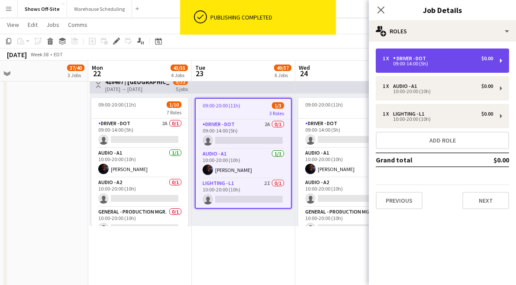
click at [424, 61] on div "Driver - DOT" at bounding box center [411, 58] width 36 height 6
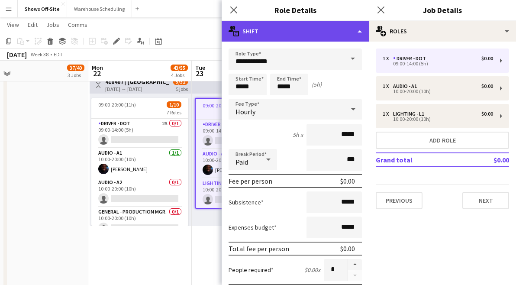
click at [323, 30] on div "multiple-actions-text Shift" at bounding box center [294, 31] width 147 height 21
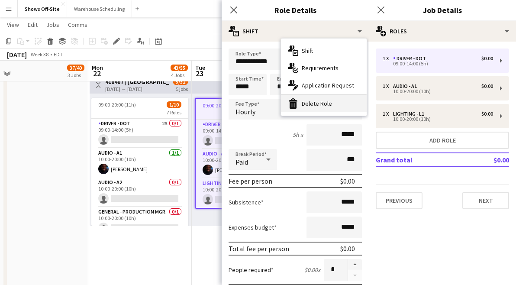
click at [320, 104] on div "bin-2 Delete Role" at bounding box center [324, 103] width 86 height 17
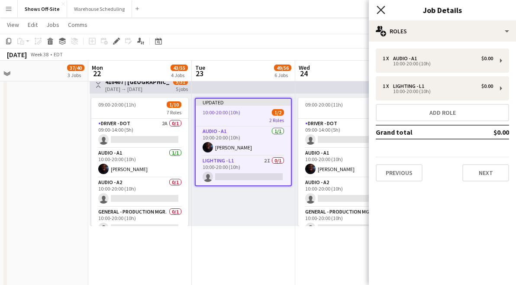
click at [382, 10] on icon "Close pop-in" at bounding box center [380, 10] width 8 height 8
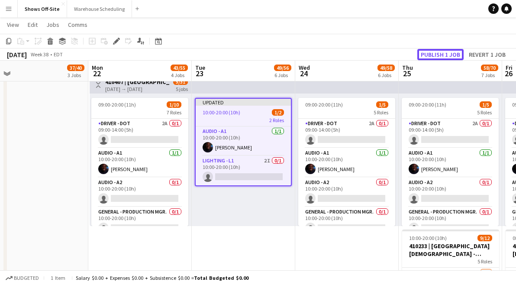
click at [426, 57] on button "Publish 1 job" at bounding box center [440, 54] width 46 height 11
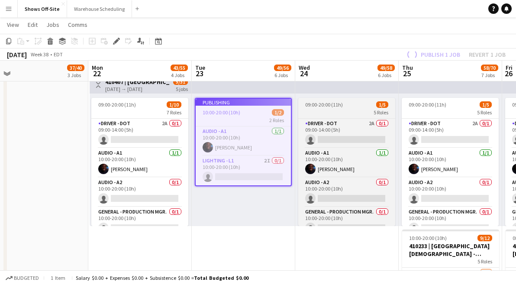
click at [330, 103] on span "09:00-20:00 (11h)" at bounding box center [324, 104] width 38 height 6
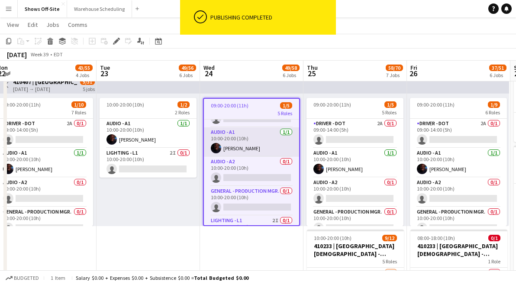
scroll to position [0, 0]
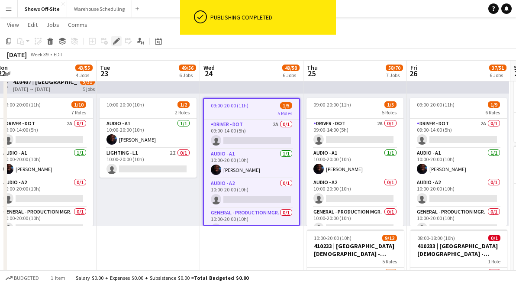
click at [119, 38] on icon "Edit" at bounding box center [116, 41] width 7 height 7
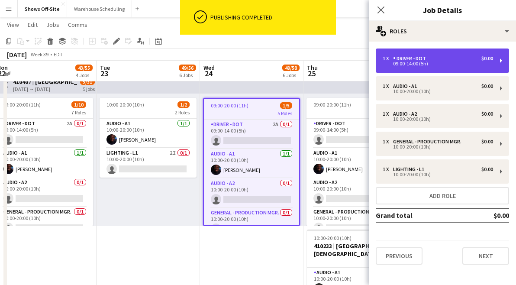
click at [405, 53] on div "1 x Driver - DOT $0.00 09:00-14:00 (5h)" at bounding box center [441, 60] width 133 height 24
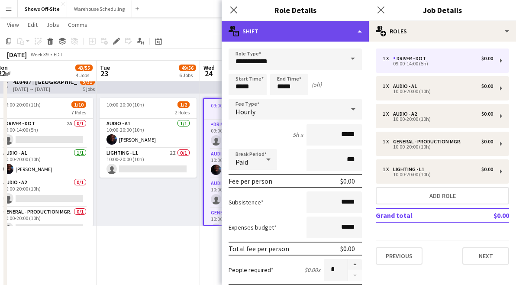
click at [326, 32] on div "multiple-actions-text Shift" at bounding box center [294, 31] width 147 height 21
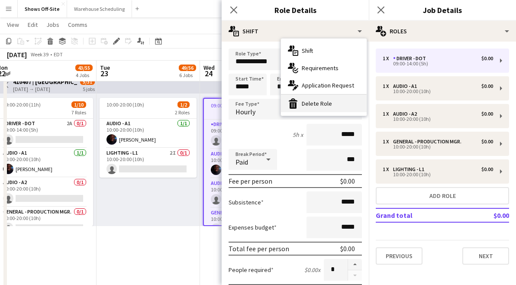
click at [323, 104] on div "bin-2 Delete Role" at bounding box center [324, 103] width 86 height 17
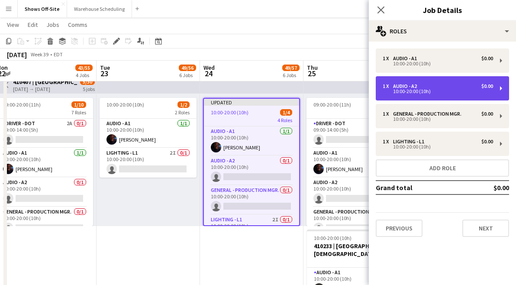
click at [431, 87] on div "1 x Audio - A2 $0.00" at bounding box center [437, 86] width 110 height 6
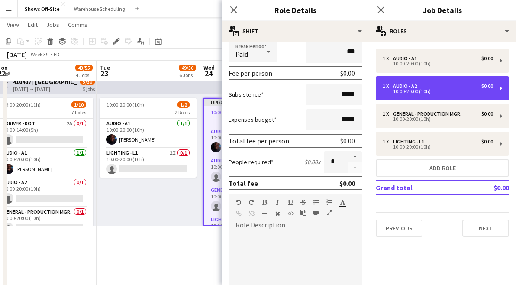
scroll to position [129, 0]
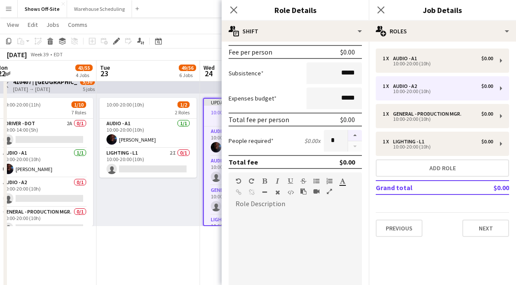
click at [355, 134] on button "button" at bounding box center [355, 135] width 14 height 11
type input "*"
click at [233, 11] on icon "Close pop-in" at bounding box center [233, 10] width 8 height 8
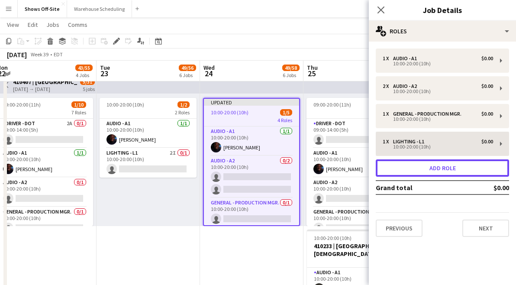
click at [443, 176] on button "Add role" at bounding box center [441, 167] width 133 height 17
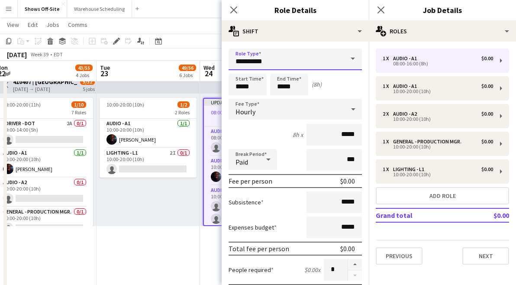
drag, startPoint x: 283, startPoint y: 59, endPoint x: 206, endPoint y: 58, distance: 76.6
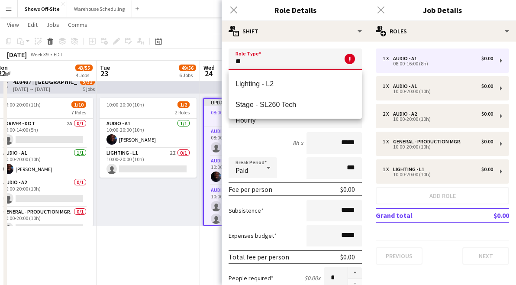
click at [253, 79] on mat-option "Lighting - L2" at bounding box center [294, 84] width 133 height 21
type input "**********"
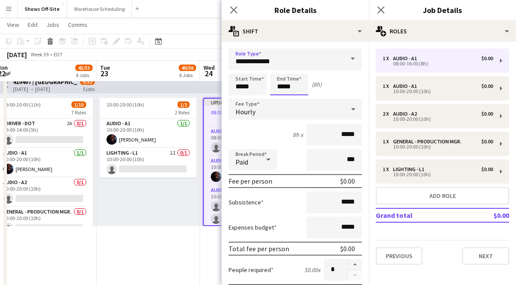
click at [291, 90] on input "*****" at bounding box center [289, 85] width 38 height 22
click at [280, 67] on div at bounding box center [280, 69] width 17 height 9
type input "*****"
click at [280, 67] on div at bounding box center [280, 69] width 17 height 9
click at [237, 11] on icon "Close pop-in" at bounding box center [233, 10] width 8 height 8
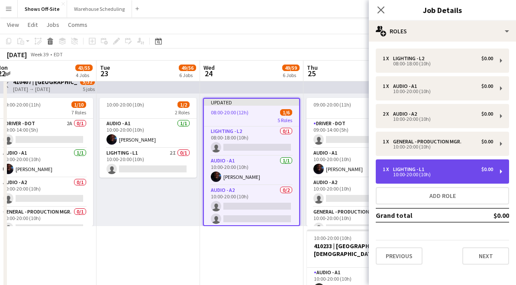
click at [423, 167] on div "Lighting - L1" at bounding box center [410, 169] width 35 height 6
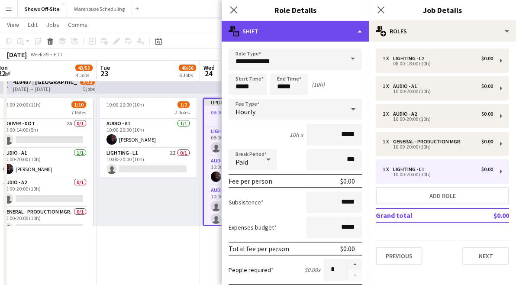
click at [316, 37] on div "multiple-actions-text Shift" at bounding box center [294, 31] width 147 height 21
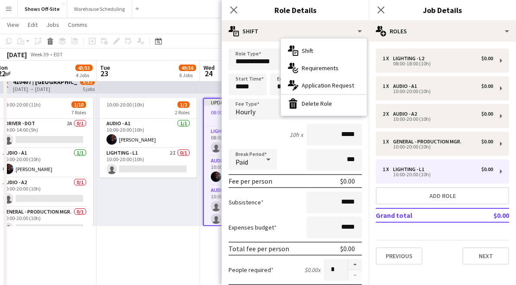
click at [324, 94] on hr at bounding box center [324, 94] width 86 height 1
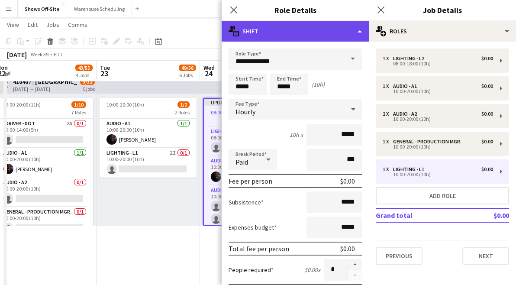
click at [292, 32] on div "multiple-actions-text Shift" at bounding box center [294, 31] width 147 height 21
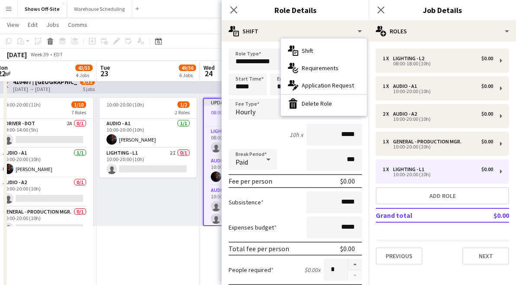
click at [348, 13] on h3 "Role Details" at bounding box center [294, 9] width 147 height 11
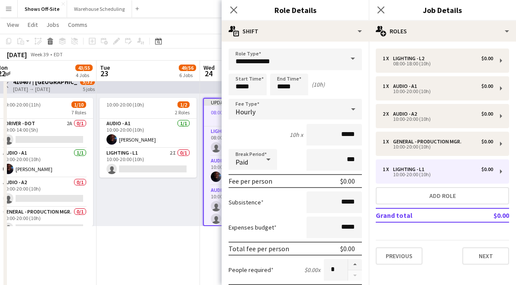
click at [239, 8] on div "Close pop-in" at bounding box center [233, 10] width 24 height 20
click at [231, 8] on icon at bounding box center [233, 10] width 8 height 8
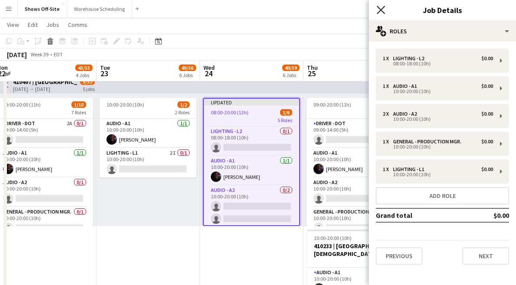
click at [380, 9] on icon "Close pop-in" at bounding box center [380, 10] width 8 height 8
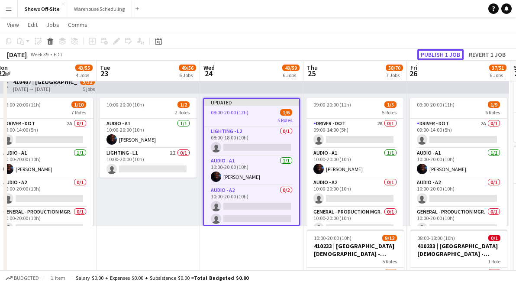
click at [433, 54] on button "Publish 1 job" at bounding box center [440, 54] width 46 height 11
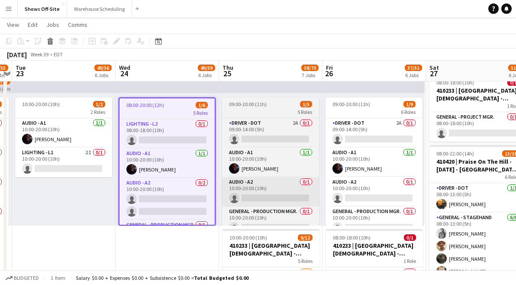
scroll to position [0, 305]
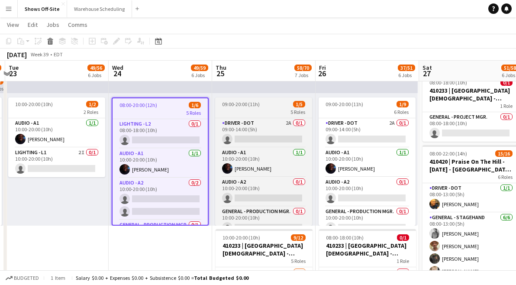
click at [245, 111] on div "5 Roles" at bounding box center [263, 111] width 97 height 7
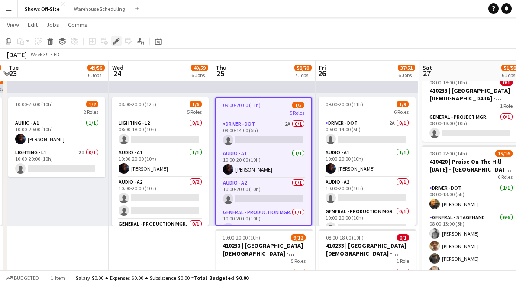
click at [117, 39] on icon at bounding box center [116, 41] width 5 height 5
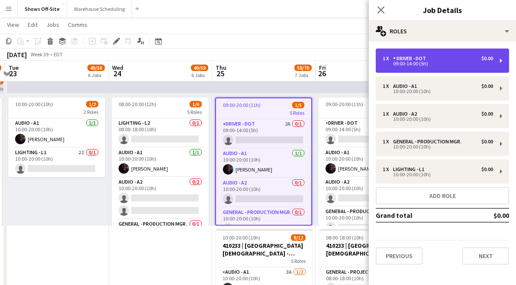
click at [404, 62] on div "09:00-14:00 (5h)" at bounding box center [437, 63] width 110 height 4
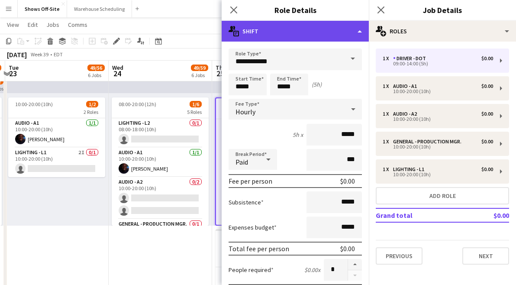
click at [330, 31] on div "multiple-actions-text Shift" at bounding box center [294, 31] width 147 height 21
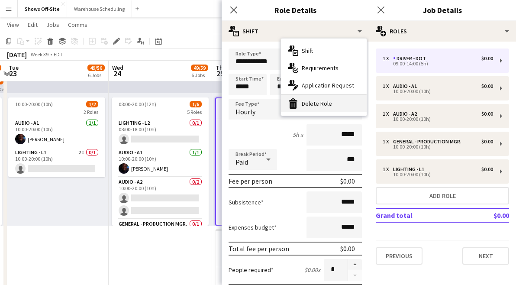
click at [330, 104] on div "bin-2 Delete Role" at bounding box center [324, 103] width 86 height 17
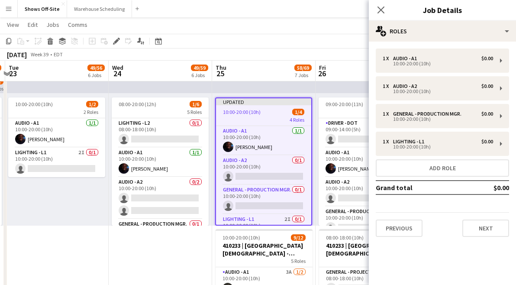
scroll to position [0, 259]
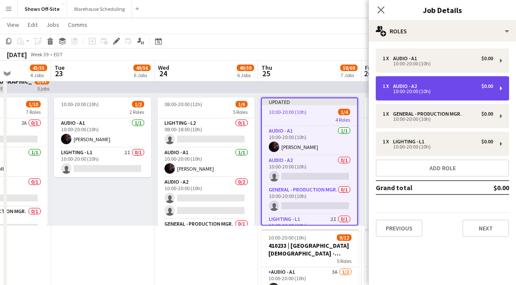
click at [430, 85] on div "1 x Audio - A2 $0.00" at bounding box center [437, 86] width 110 height 6
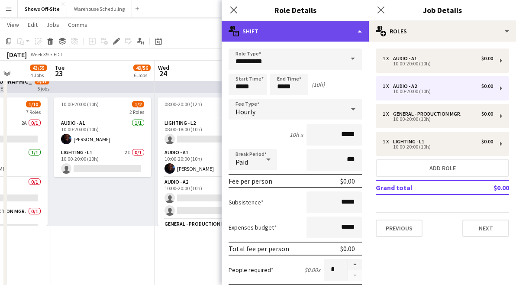
click at [321, 37] on div "multiple-actions-text Shift" at bounding box center [294, 31] width 147 height 21
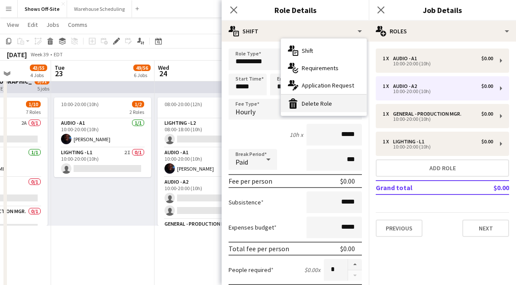
click at [329, 105] on div "bin-2 Delete Role" at bounding box center [324, 103] width 86 height 17
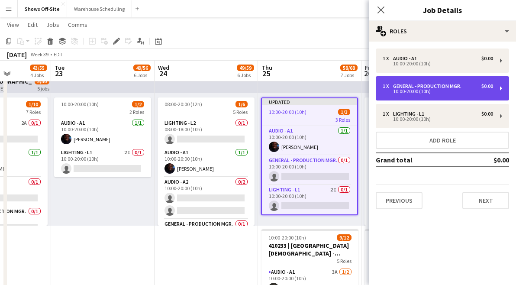
click at [420, 81] on div "1 x General - Production Mgr. $0.00 10:00-20:00 (10h)" at bounding box center [441, 88] width 133 height 24
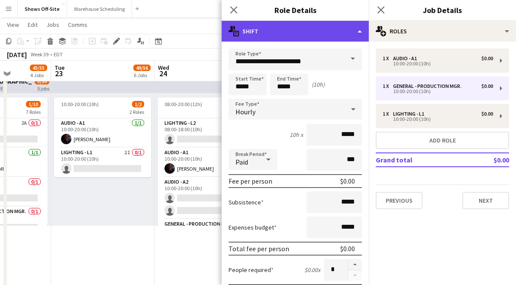
click at [333, 35] on div "multiple-actions-text Shift" at bounding box center [294, 31] width 147 height 21
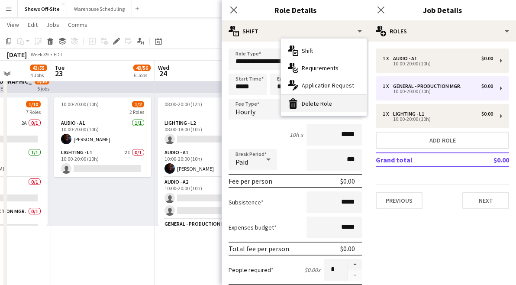
click at [326, 102] on div "bin-2 Delete Role" at bounding box center [324, 103] width 86 height 17
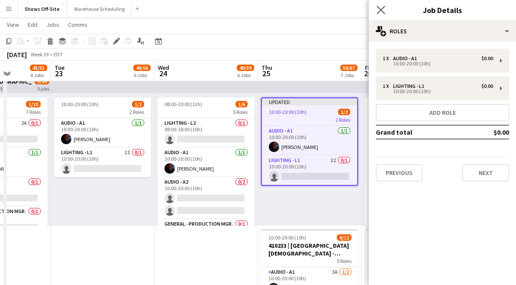
click at [385, 10] on app-icon "Close pop-in" at bounding box center [381, 10] width 13 height 13
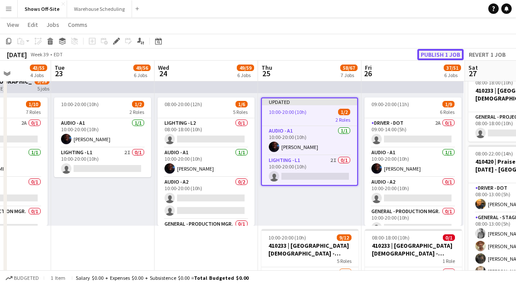
click at [433, 49] on button "Publish 1 job" at bounding box center [440, 54] width 46 height 11
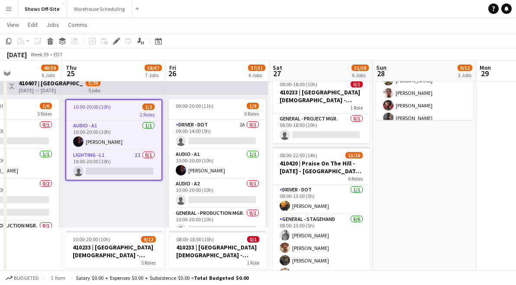
scroll to position [0, 250]
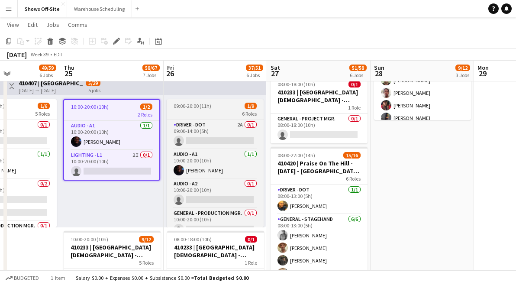
click at [212, 109] on app-job-card "09:00-20:00 (11h) 1/9 6 Roles Driver - DOT 2A 0/1 09:00-14:00 (5h) single-neutr…" at bounding box center [215, 163] width 97 height 128
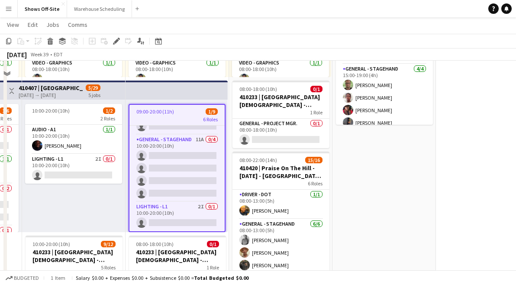
scroll to position [763, 0]
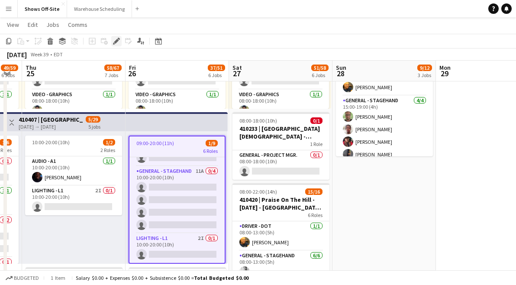
click at [118, 39] on icon at bounding box center [116, 41] width 5 height 5
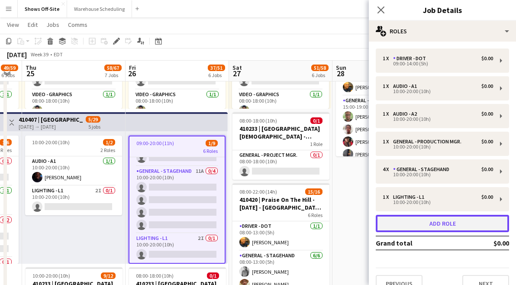
click at [430, 221] on button "Add role" at bounding box center [441, 223] width 133 height 17
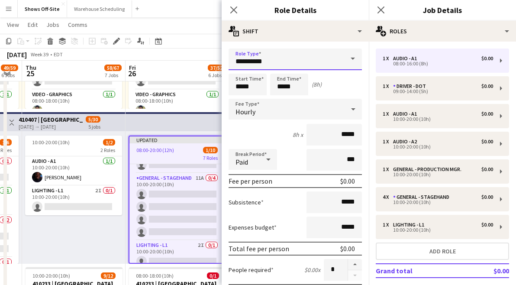
drag, startPoint x: 277, startPoint y: 64, endPoint x: 163, endPoint y: 62, distance: 114.2
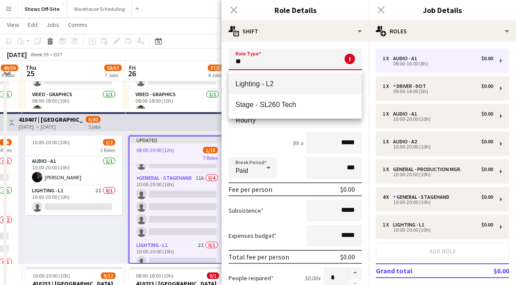
click at [246, 86] on span "Lighting - L2" at bounding box center [294, 84] width 119 height 8
type input "**********"
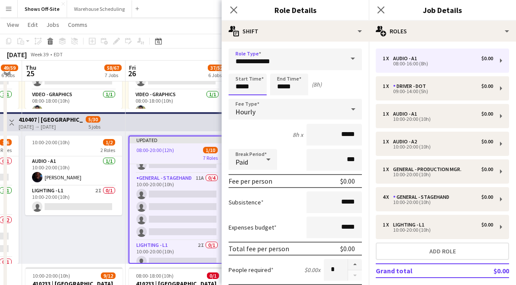
click at [249, 87] on input "*****" at bounding box center [247, 85] width 38 height 22
click at [240, 67] on div at bounding box center [238, 69] width 17 height 9
type input "*****"
click at [240, 67] on div at bounding box center [238, 69] width 17 height 9
click at [286, 78] on input "*****" at bounding box center [289, 85] width 38 height 22
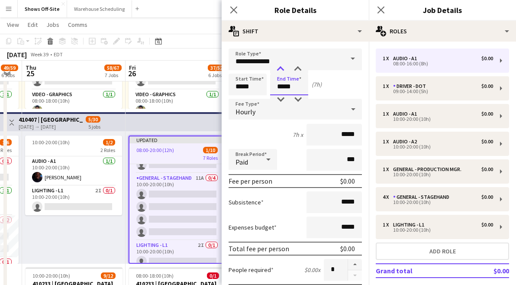
click at [282, 71] on div at bounding box center [280, 69] width 17 height 9
type input "*****"
click at [282, 71] on div at bounding box center [280, 69] width 17 height 9
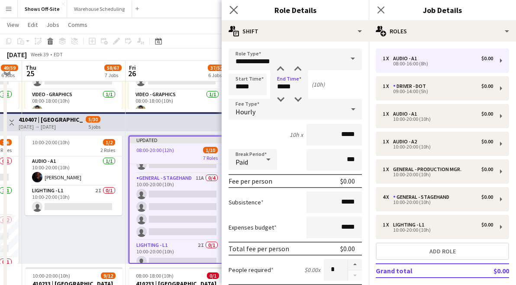
click at [230, 13] on icon "Close pop-in" at bounding box center [233, 10] width 8 height 8
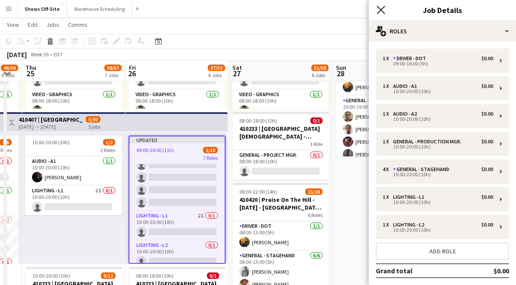
click at [379, 12] on icon "Close pop-in" at bounding box center [380, 10] width 8 height 8
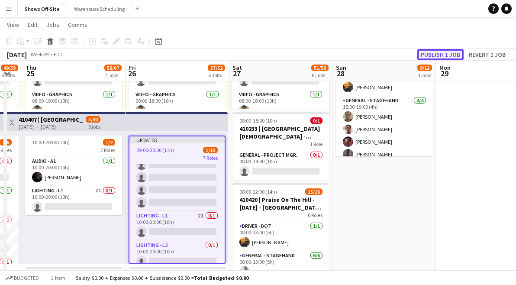
click at [428, 54] on button "Publish 1 job" at bounding box center [440, 54] width 46 height 11
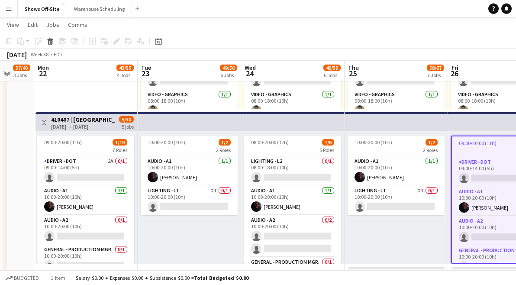
scroll to position [0, 271]
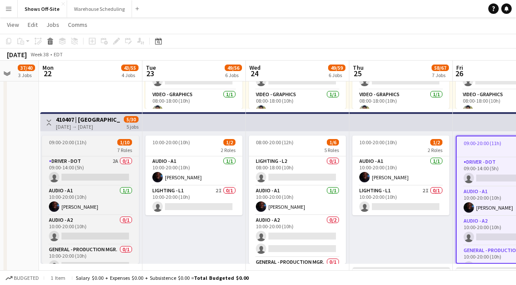
click at [80, 146] on div "7 Roles" at bounding box center [90, 149] width 97 height 7
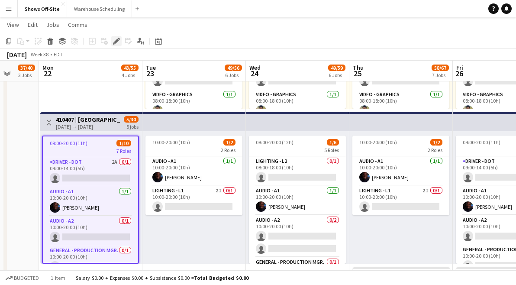
click at [119, 41] on icon "Edit" at bounding box center [116, 41] width 7 height 7
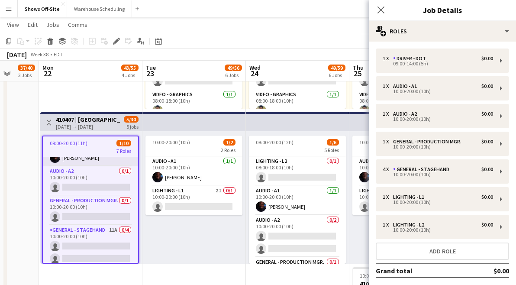
scroll to position [48, 0]
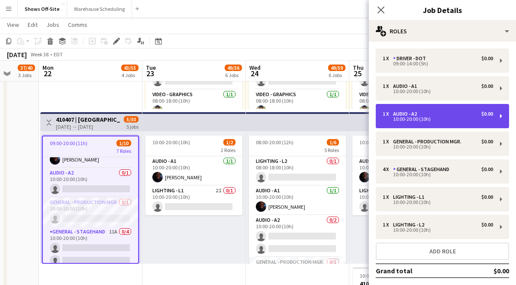
click at [423, 110] on div "1 x Audio - A2 $0.00 10:00-20:00 (10h)" at bounding box center [441, 116] width 133 height 24
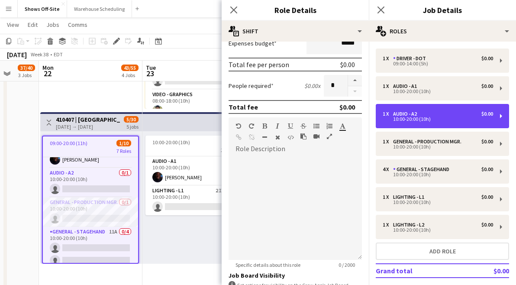
scroll to position [257, 0]
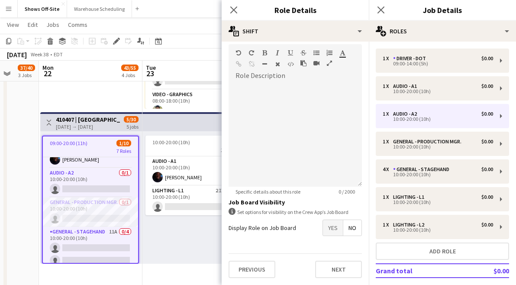
click at [330, 227] on span "Yes" at bounding box center [333, 228] width 20 height 16
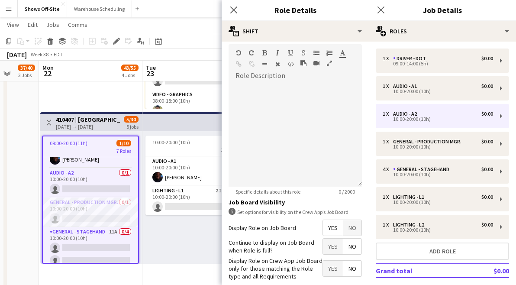
scroll to position [301, 0]
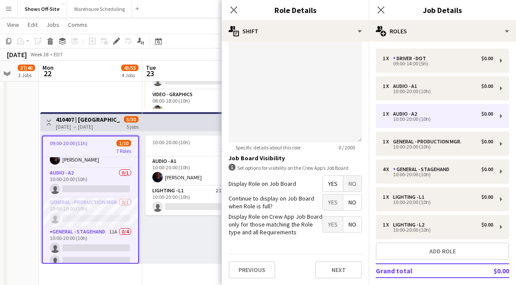
click at [353, 203] on span "No" at bounding box center [352, 202] width 18 height 16
click at [325, 222] on span "Yes" at bounding box center [333, 224] width 20 height 16
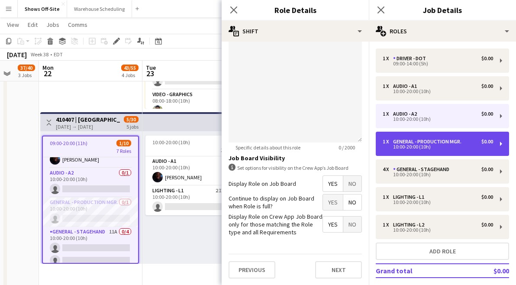
click at [409, 145] on div "10:00-20:00 (10h)" at bounding box center [437, 146] width 110 height 4
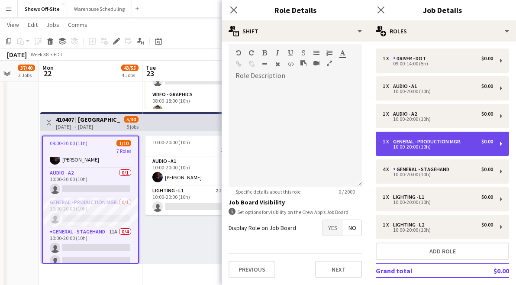
scroll to position [257, 0]
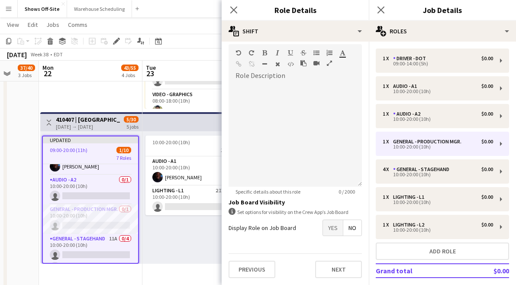
click at [334, 221] on span "Yes" at bounding box center [333, 228] width 20 height 16
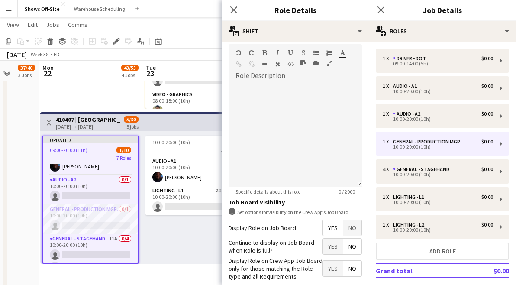
scroll to position [301, 0]
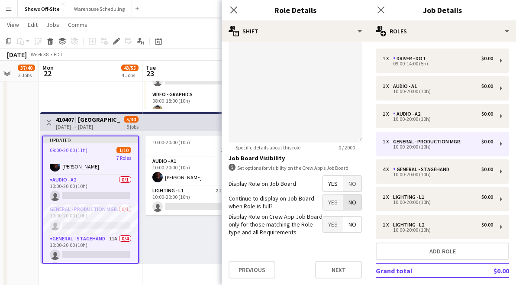
click at [346, 204] on span "No" at bounding box center [352, 202] width 18 height 16
click at [328, 225] on span "Yes" at bounding box center [333, 224] width 20 height 16
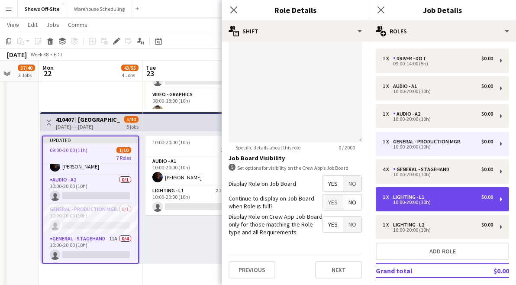
click at [396, 203] on div "10:00-20:00 (10h)" at bounding box center [437, 202] width 110 height 4
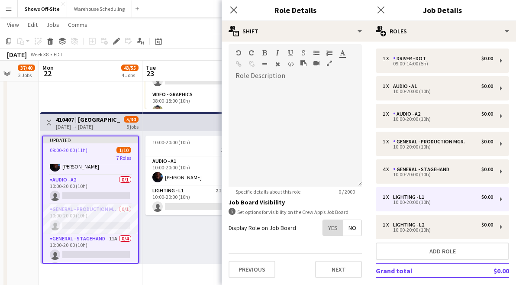
click at [334, 228] on span "Yes" at bounding box center [333, 228] width 20 height 16
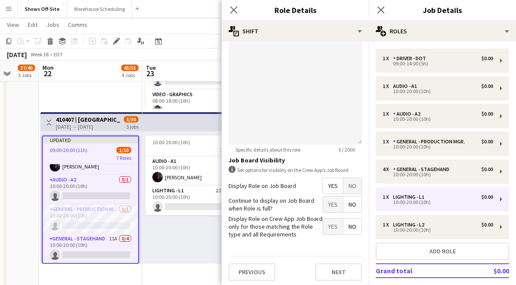
scroll to position [301, 0]
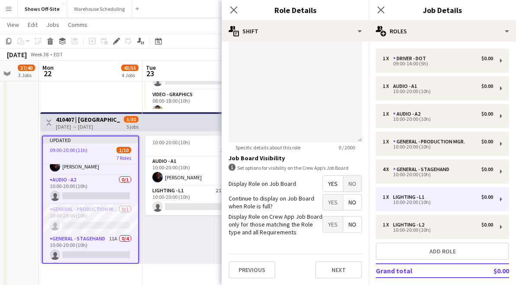
click at [352, 206] on span "No" at bounding box center [352, 202] width 18 height 16
click at [336, 224] on span "Yes" at bounding box center [333, 224] width 20 height 16
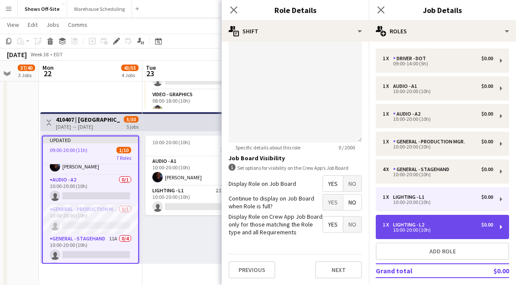
click at [405, 228] on div "10:00-20:00 (10h)" at bounding box center [437, 230] width 110 height 4
type input "**********"
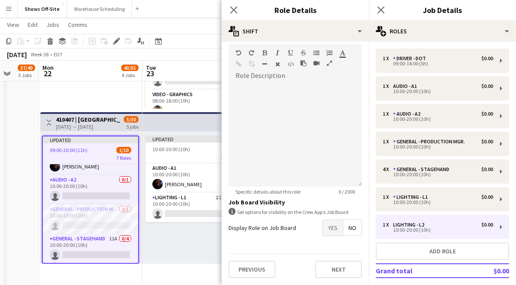
click at [330, 230] on span "Yes" at bounding box center [333, 228] width 20 height 16
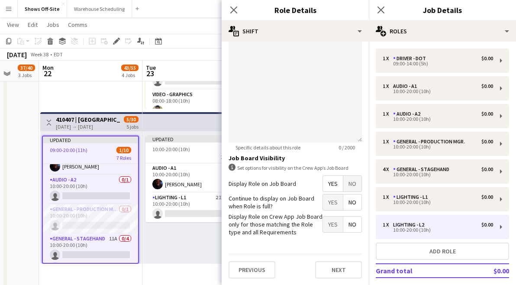
click at [356, 196] on span "No" at bounding box center [352, 202] width 18 height 16
click at [334, 224] on span "Yes" at bounding box center [333, 224] width 20 height 16
click at [231, 11] on icon "Close pop-in" at bounding box center [233, 10] width 8 height 8
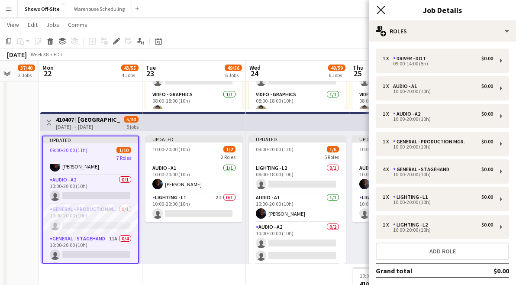
click at [381, 13] on icon "Close pop-in" at bounding box center [380, 10] width 8 height 8
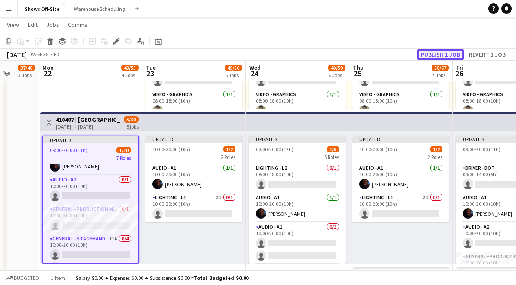
click at [423, 55] on button "Publish 1 job" at bounding box center [440, 54] width 46 height 11
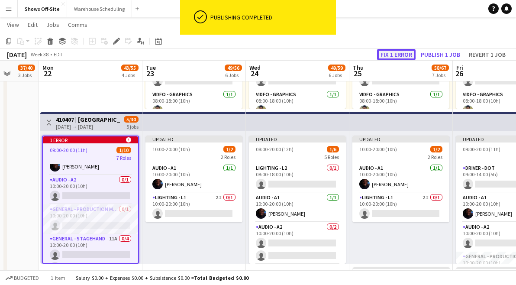
click at [405, 54] on button "Fix 1 error" at bounding box center [396, 54] width 38 height 11
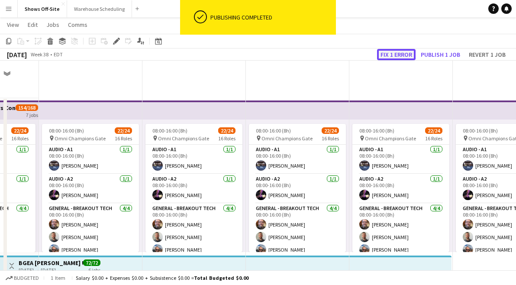
scroll to position [0, 298]
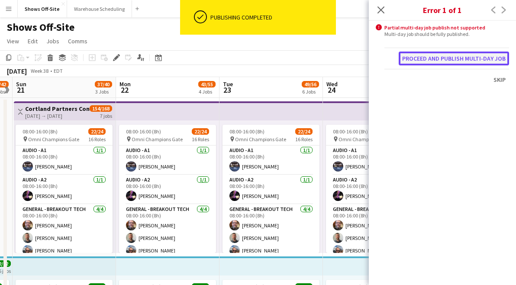
click at [422, 61] on button "Proceed and publish multi-day job" at bounding box center [453, 58] width 110 height 14
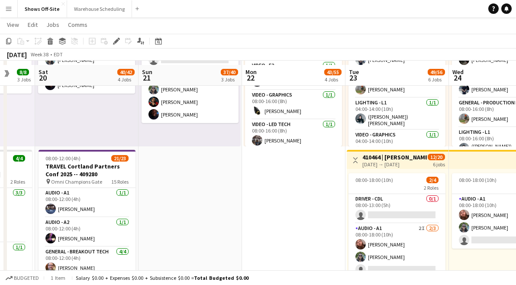
scroll to position [449, 0]
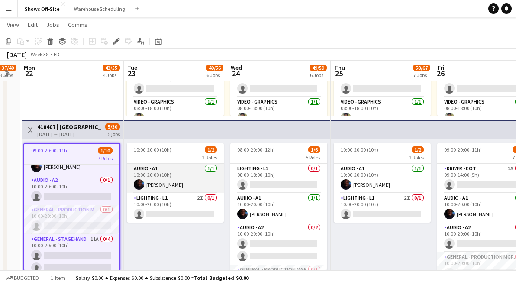
click at [187, 174] on app-card-role "Audio - A1 [DATE] 10:00-20:00 (10h) [PERSON_NAME]" at bounding box center [175, 178] width 97 height 29
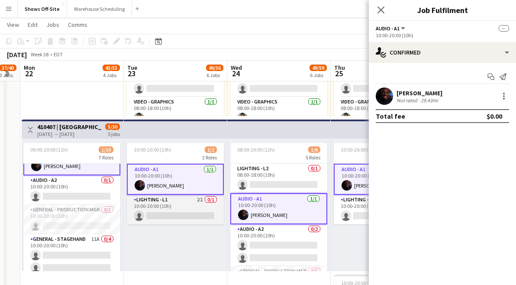
click at [176, 208] on app-card-role "Lighting - L1 2I 0/1 10:00-20:00 (10h) single-neutral-actions" at bounding box center [175, 209] width 97 height 29
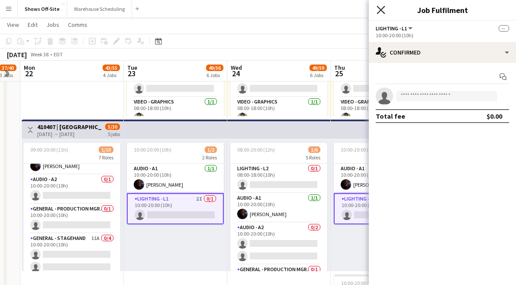
click at [384, 11] on icon "Close pop-in" at bounding box center [380, 10] width 8 height 8
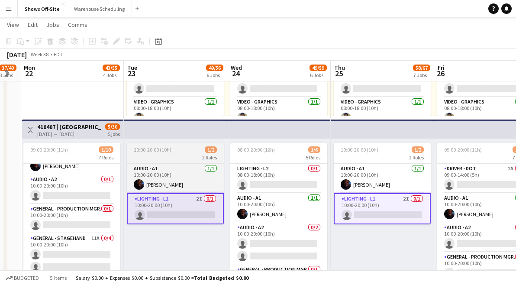
click at [151, 156] on div "2 Roles" at bounding box center [175, 157] width 97 height 7
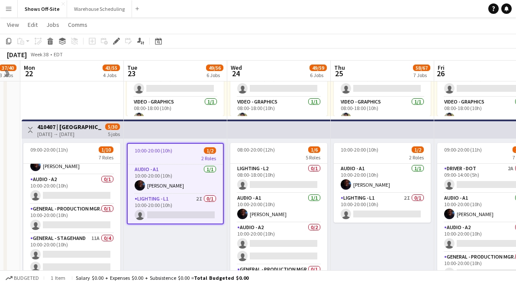
click at [118, 126] on span "5/30" at bounding box center [112, 126] width 15 height 6
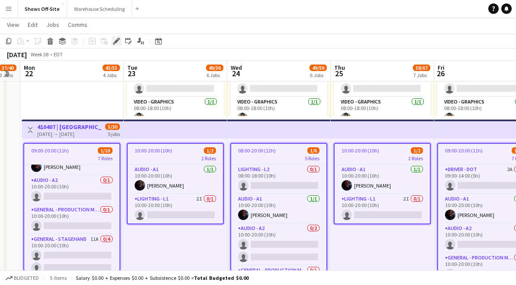
click at [111, 45] on div "Edit" at bounding box center [116, 41] width 10 height 10
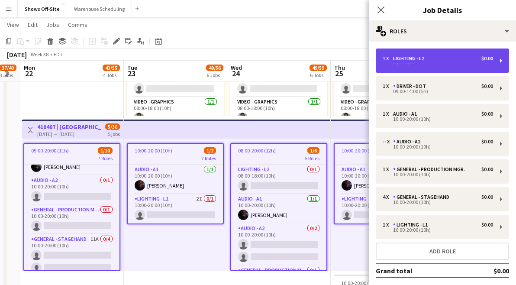
click at [422, 57] on div "Lighting - L2" at bounding box center [410, 58] width 35 height 6
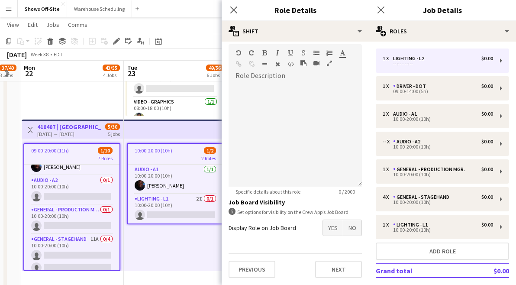
click at [331, 230] on span "Yes" at bounding box center [333, 228] width 20 height 16
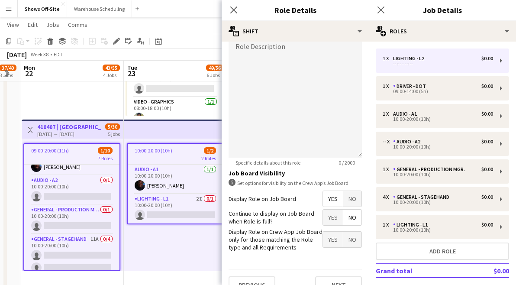
click at [352, 219] on span "No" at bounding box center [352, 217] width 18 height 16
click at [333, 237] on span "Yes" at bounding box center [333, 239] width 20 height 16
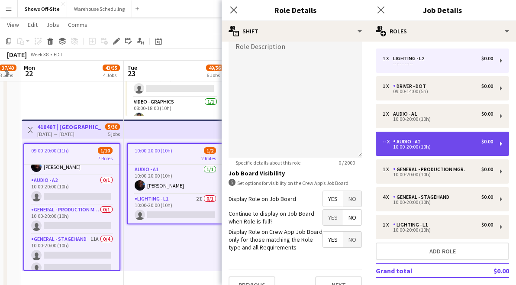
click at [429, 139] on div "-- x Audio - A2 $0.00" at bounding box center [437, 141] width 110 height 6
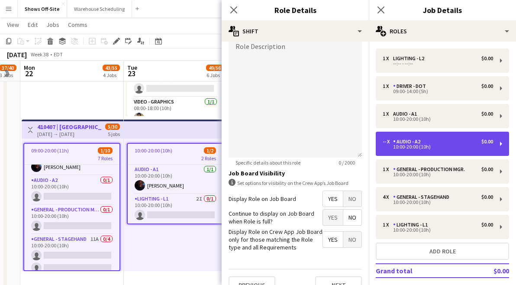
type input "**********"
type input "*****"
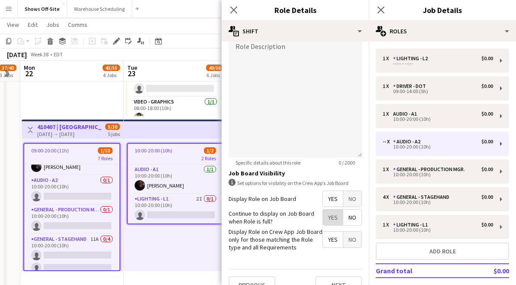
click at [327, 215] on span "Yes" at bounding box center [333, 217] width 20 height 16
click at [330, 205] on span "Yes" at bounding box center [333, 199] width 20 height 16
click at [352, 219] on span "No" at bounding box center [352, 217] width 18 height 16
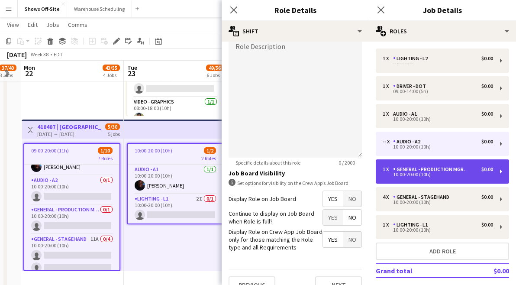
click at [424, 176] on div "10:00-20:00 (10h)" at bounding box center [437, 174] width 110 height 4
type input "**********"
type input "*"
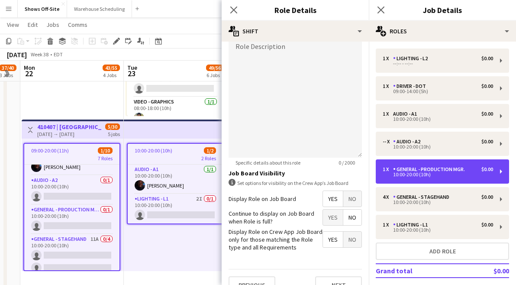
scroll to position [164, 0]
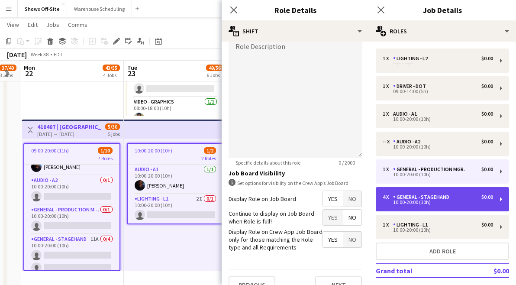
click at [405, 199] on div "General - Stagehand" at bounding box center [423, 197] width 60 height 6
type input "**********"
type input "*"
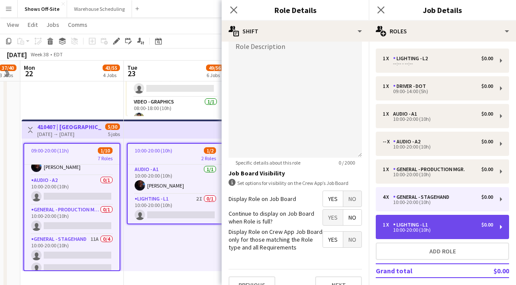
click at [412, 226] on div "Lighting - L1" at bounding box center [412, 224] width 38 height 6
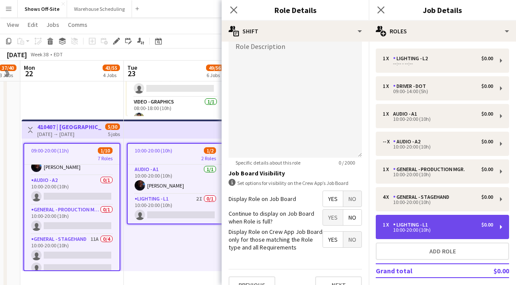
type input "**********"
type input "*"
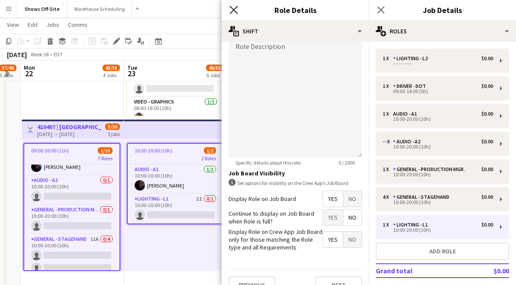
click at [234, 10] on icon at bounding box center [233, 10] width 8 height 8
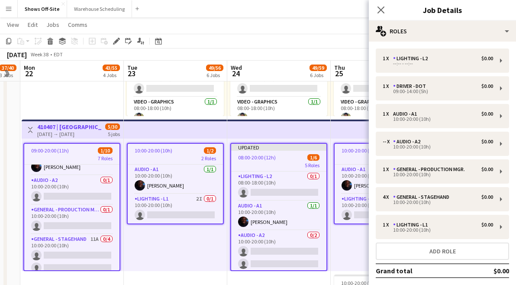
click at [375, 13] on div "Close pop-in" at bounding box center [381, 10] width 24 height 20
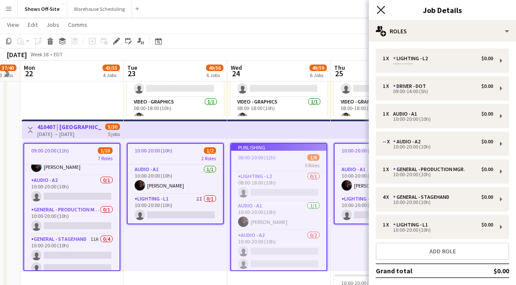
click at [378, 13] on icon at bounding box center [380, 10] width 8 height 8
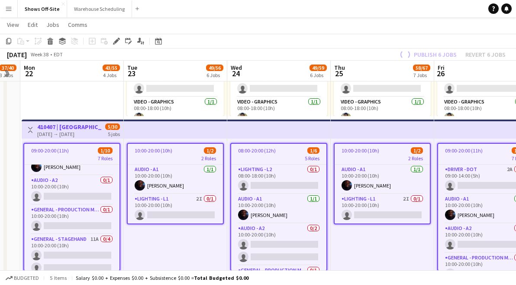
scroll to position [157, 0]
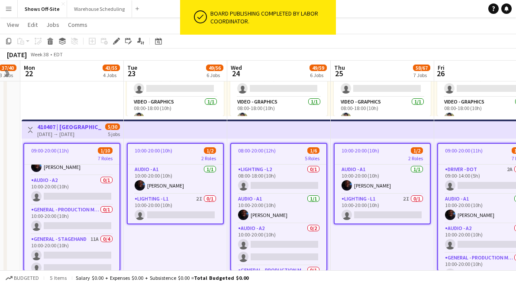
click at [430, 46] on app-toolbar "Copy Paste Paste Command V Paste with crew Command Shift V Paste linked Job [GE…" at bounding box center [258, 41] width 516 height 15
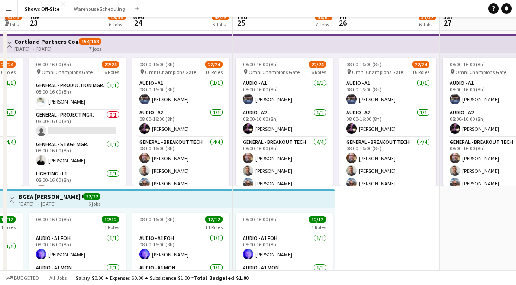
scroll to position [0, 0]
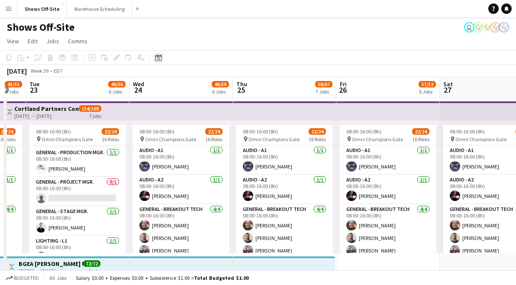
click at [160, 59] on icon "Date picker" at bounding box center [158, 57] width 7 height 7
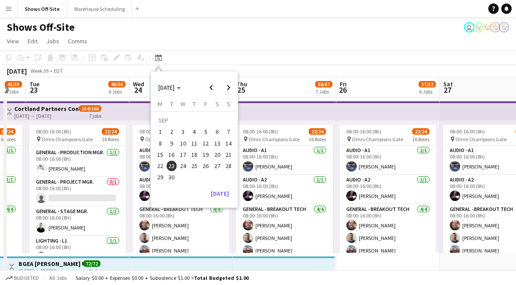
click at [241, 35] on app-page-menu "View Day view expanded Day view collapsed Month view Date picker Jump to [DATE]…" at bounding box center [258, 42] width 516 height 16
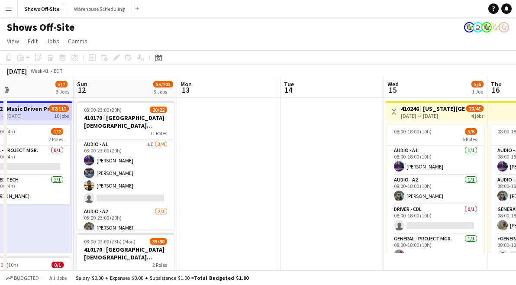
scroll to position [0, 245]
